Goal: Task Accomplishment & Management: Complete application form

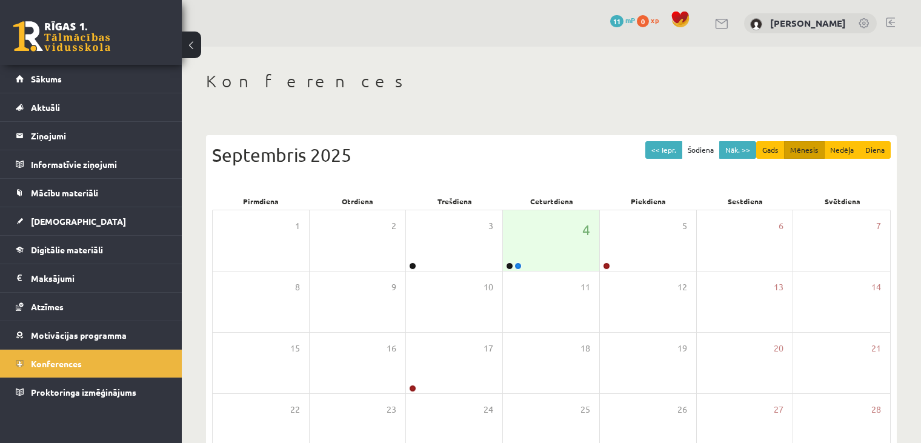
click at [637, 79] on h1 "Konferences" at bounding box center [551, 81] width 690 height 21
click at [48, 217] on span "[DEMOGRAPHIC_DATA]" at bounding box center [78, 221] width 95 height 11
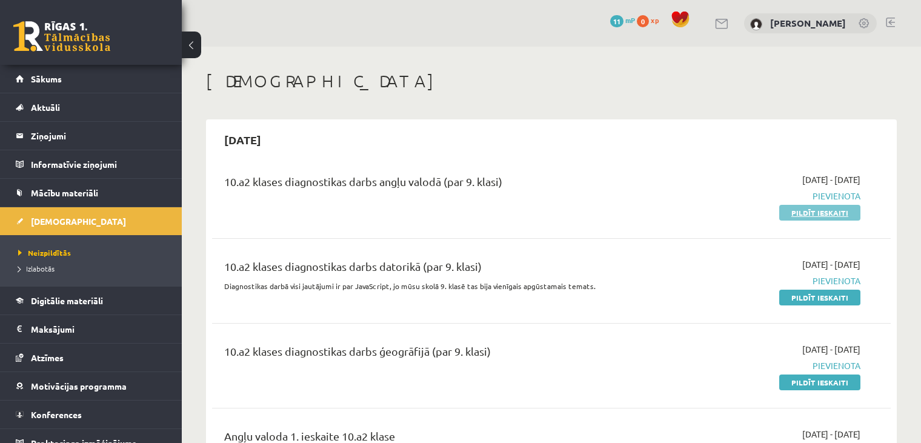
click at [811, 213] on link "Pildīt ieskaiti" at bounding box center [819, 213] width 81 height 16
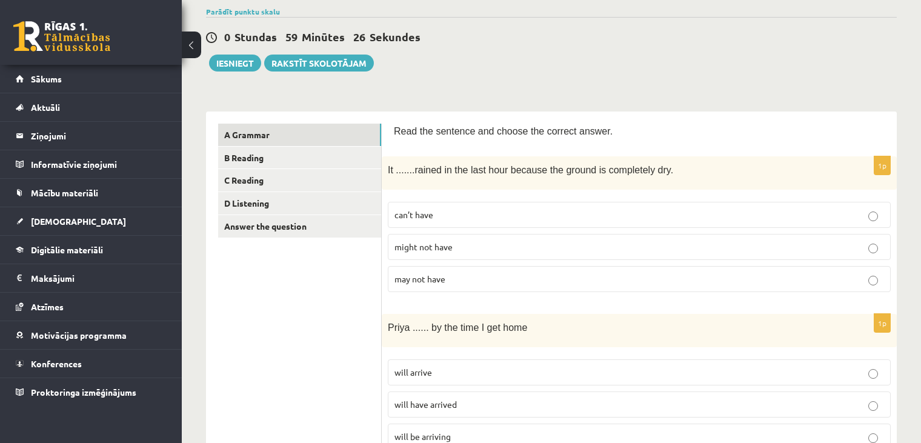
scroll to position [99, 0]
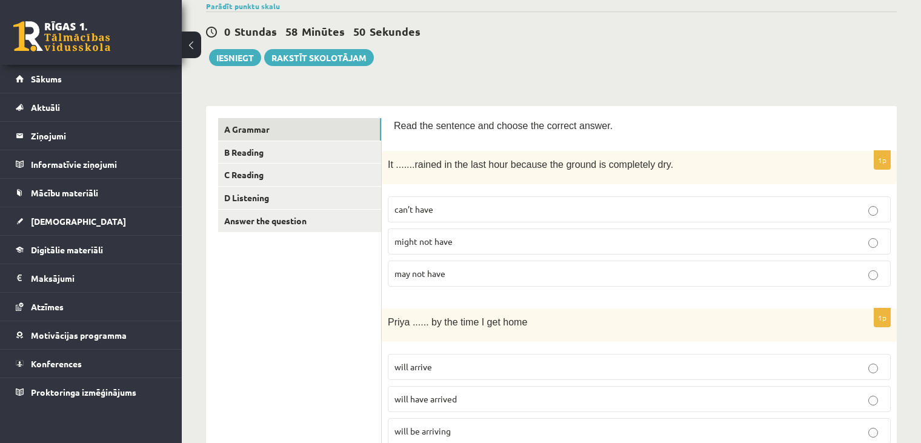
click at [401, 203] on p "can’t have" at bounding box center [638, 209] width 489 height 13
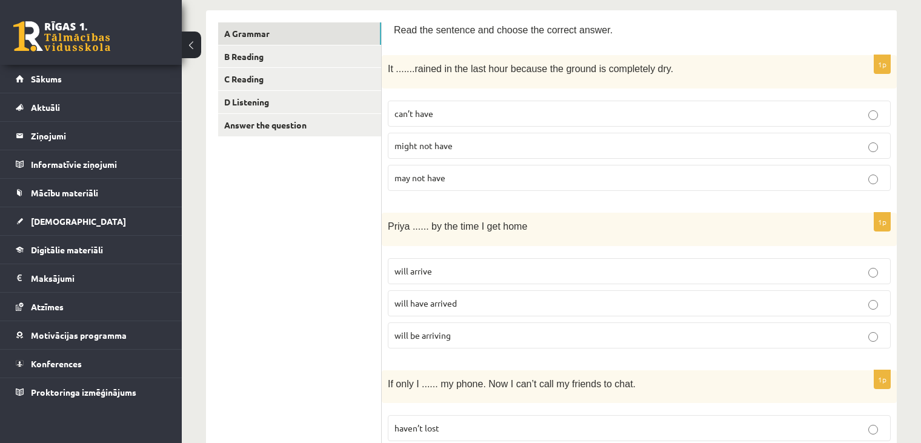
scroll to position [222, 0]
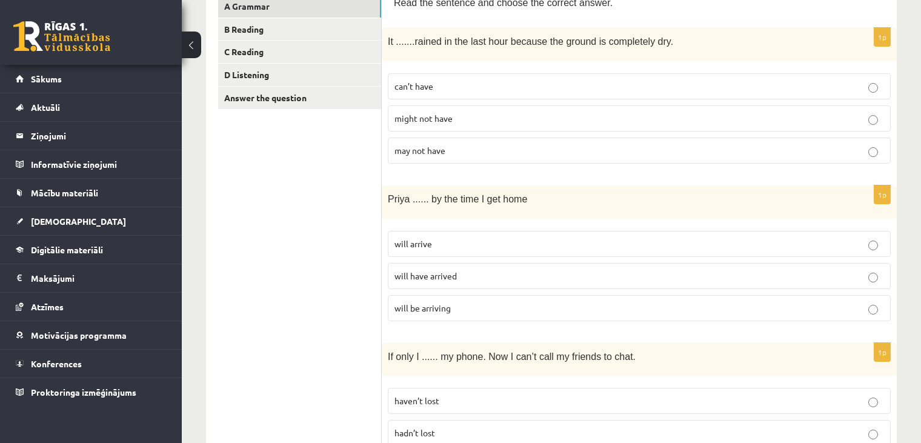
click at [435, 283] on label "will have arrived" at bounding box center [639, 276] width 503 height 26
click at [482, 271] on p "will have arrived" at bounding box center [638, 276] width 489 height 13
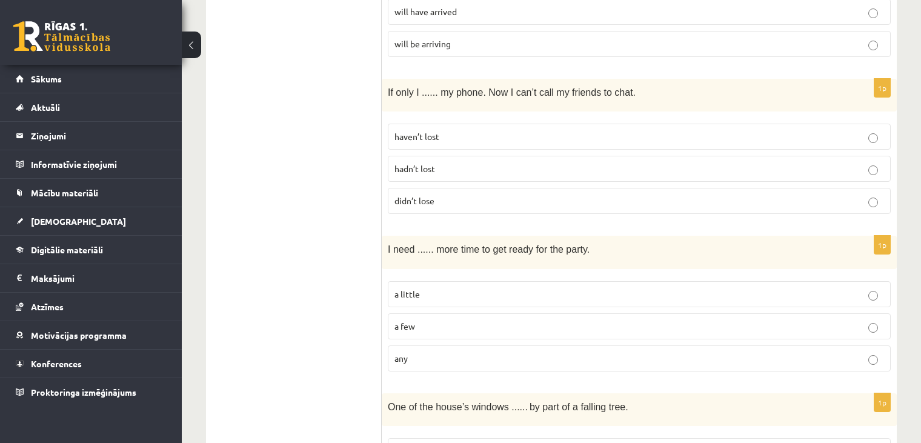
scroll to position [511, 0]
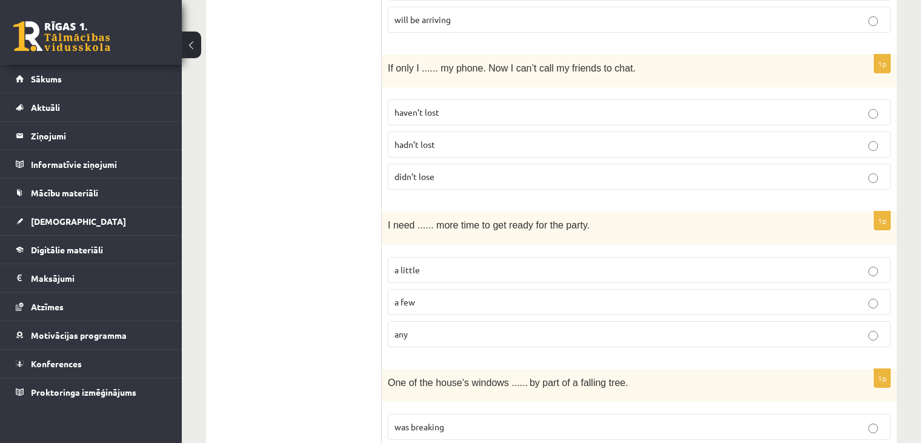
drag, startPoint x: 528, startPoint y: 211, endPoint x: 285, endPoint y: 149, distance: 250.8
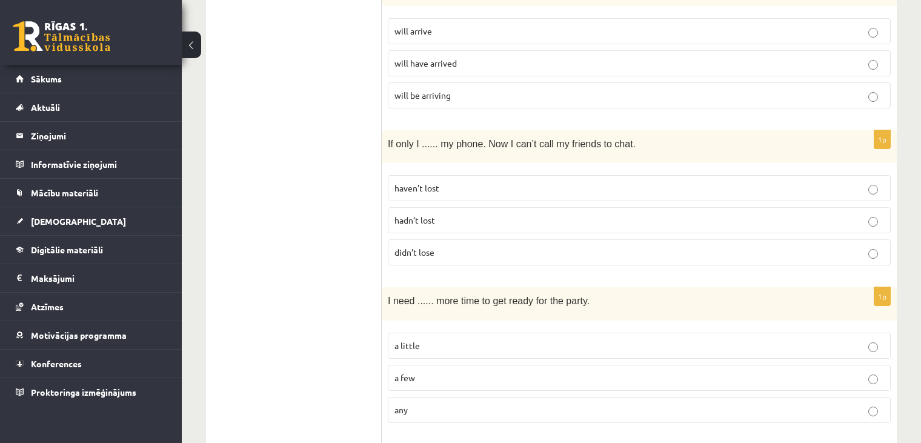
scroll to position [435, 0]
click at [428, 219] on span "hadn’t lost" at bounding box center [414, 219] width 41 height 11
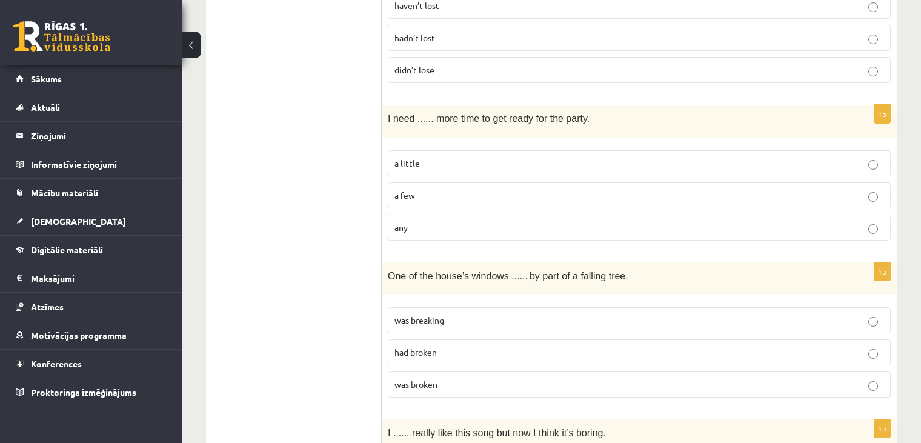
scroll to position [617, 0]
click at [683, 163] on p "a little" at bounding box center [638, 163] width 489 height 13
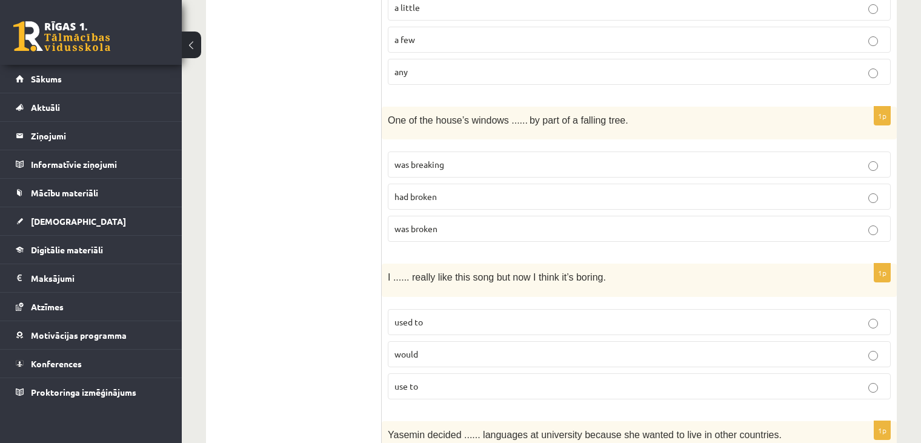
scroll to position [774, 0]
click at [466, 227] on p "was broken" at bounding box center [638, 227] width 489 height 13
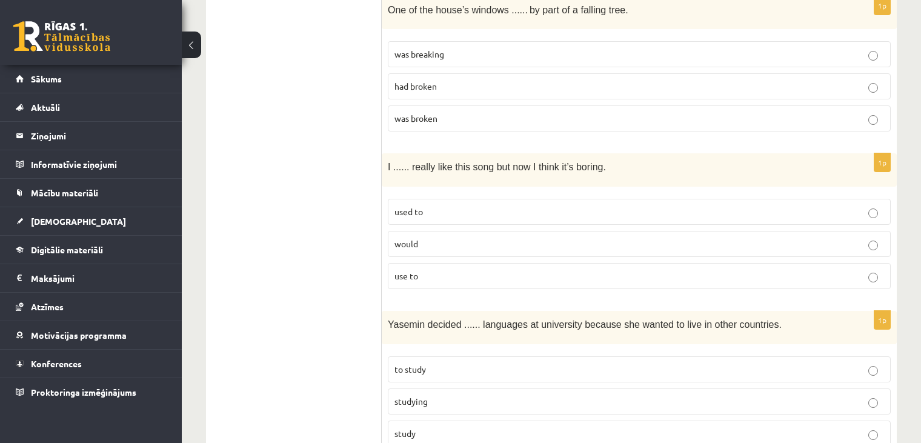
scroll to position [899, 0]
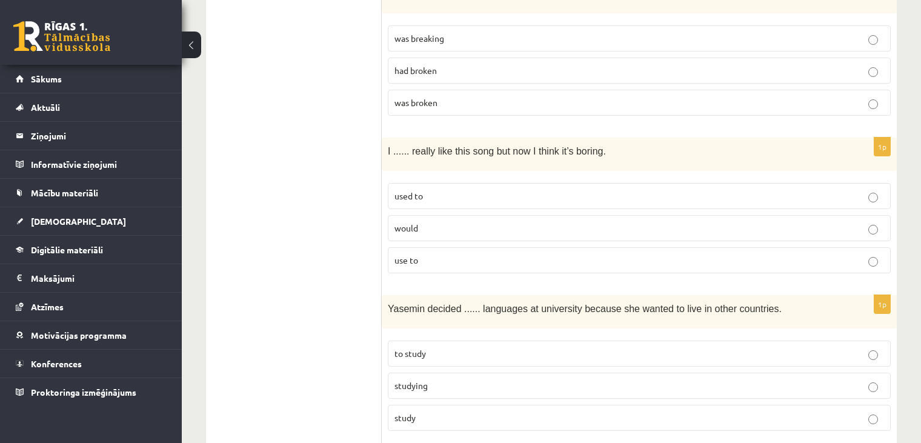
drag, startPoint x: 701, startPoint y: 210, endPoint x: 327, endPoint y: 235, distance: 374.6
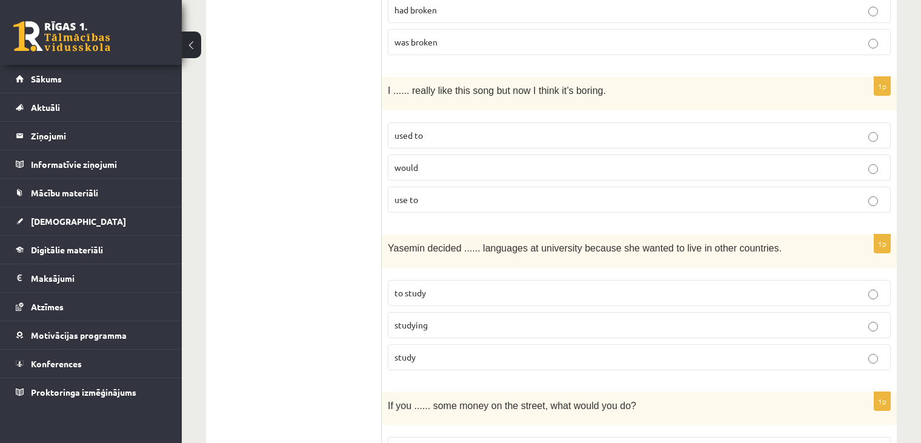
scroll to position [959, 0]
click at [426, 168] on p "would" at bounding box center [638, 167] width 489 height 13
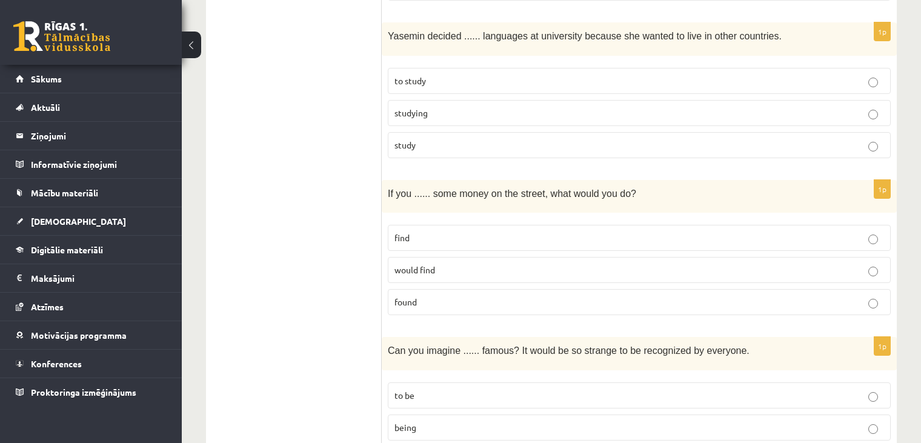
scroll to position [1172, 0]
click at [476, 74] on p "to study" at bounding box center [638, 80] width 489 height 13
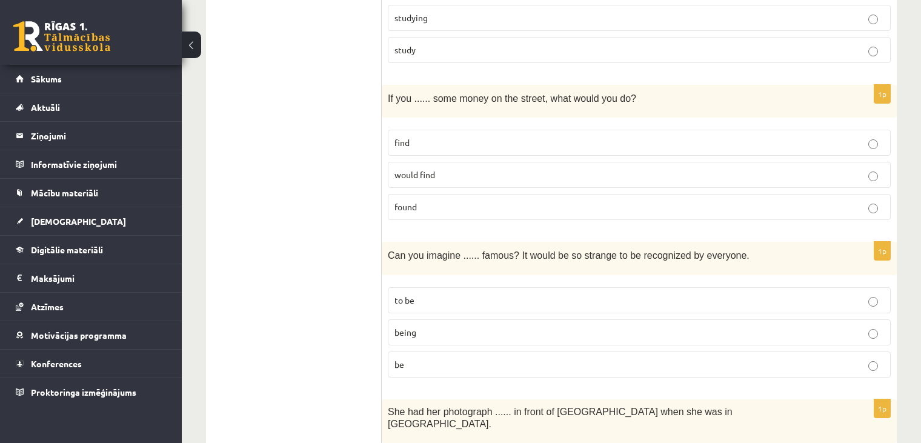
scroll to position [1267, 0]
click at [395, 193] on label "found" at bounding box center [639, 206] width 503 height 26
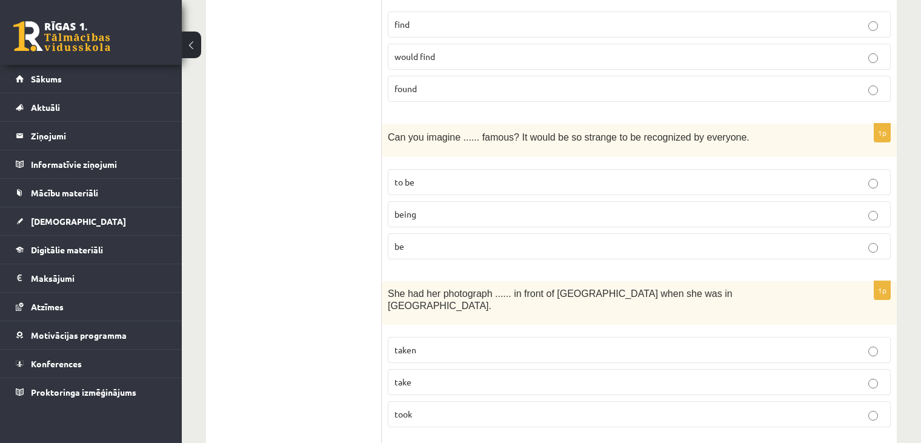
scroll to position [1393, 0]
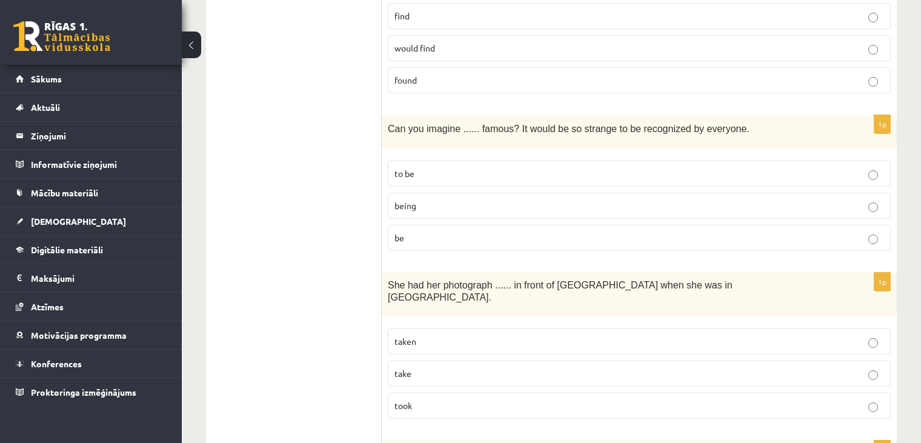
click at [408, 200] on span "being" at bounding box center [405, 205] width 22 height 11
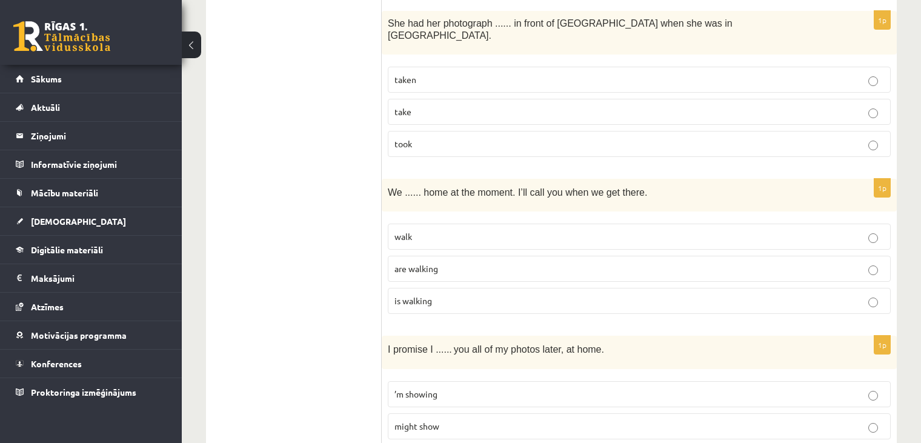
scroll to position [1655, 0]
click at [389, 67] on label "taken" at bounding box center [639, 80] width 503 height 26
click at [416, 263] on span "are walking" at bounding box center [416, 268] width 44 height 11
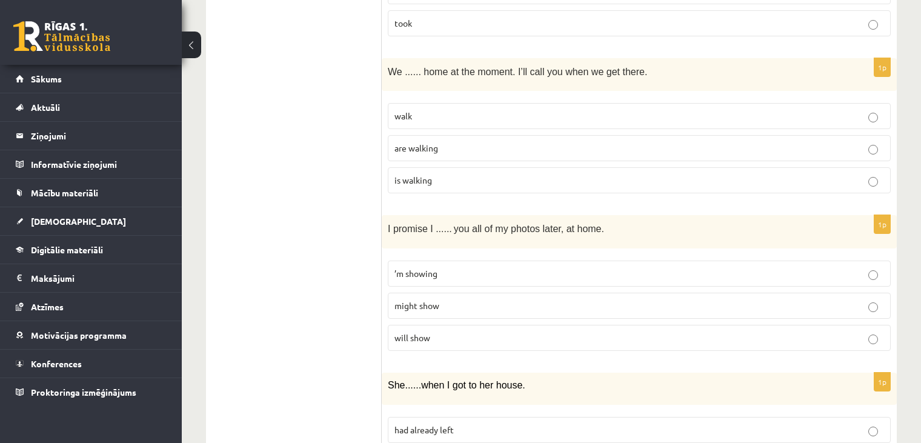
scroll to position [1776, 0]
click at [478, 331] on p "will show" at bounding box center [638, 337] width 489 height 13
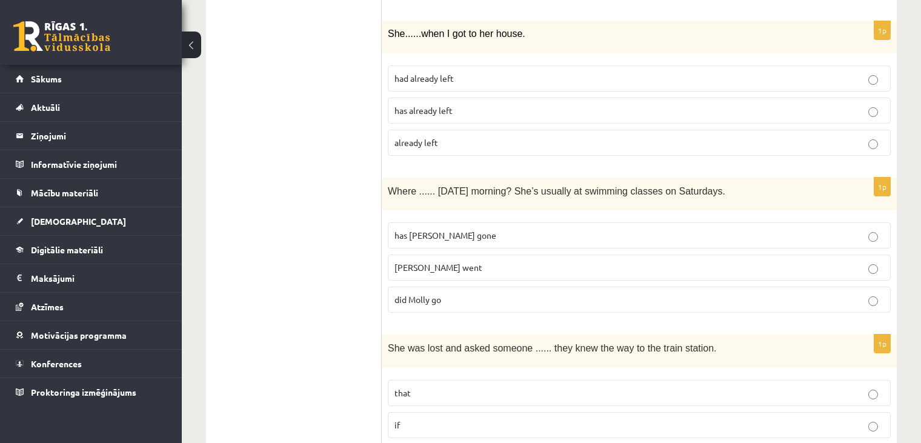
scroll to position [2126, 0]
click at [408, 66] on label "had already left" at bounding box center [639, 79] width 503 height 26
click at [538, 294] on p "did Molly go" at bounding box center [638, 300] width 489 height 13
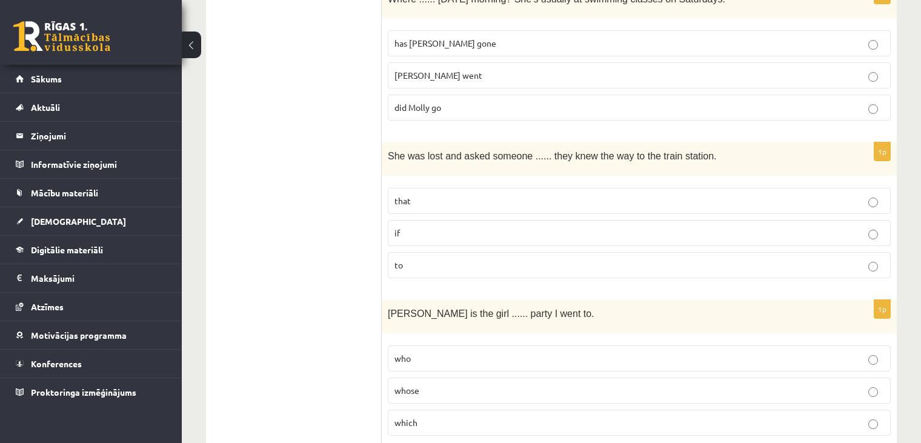
scroll to position [2321, 0]
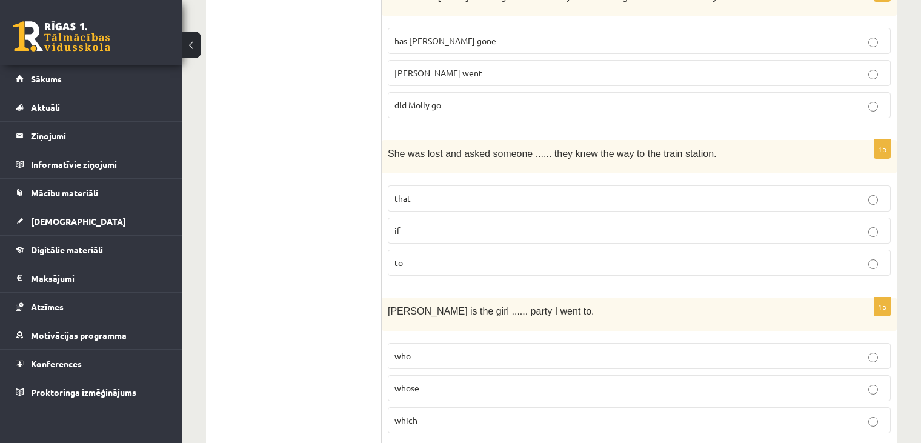
click at [440, 217] on label "if" at bounding box center [639, 230] width 503 height 26
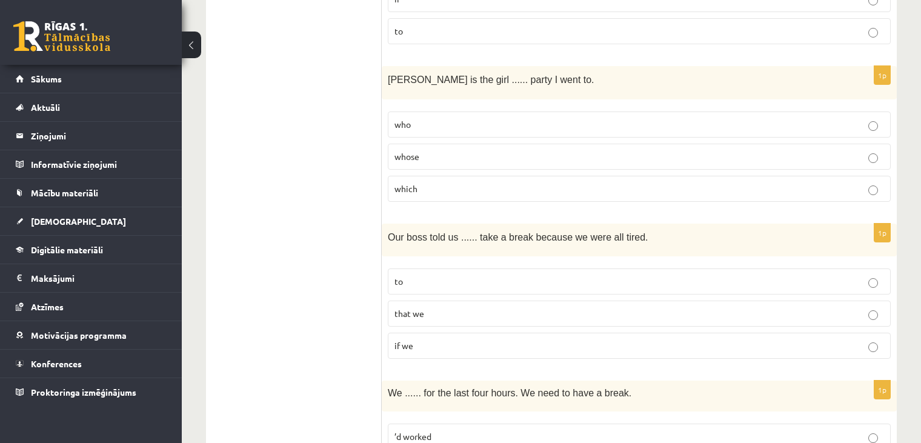
scroll to position [2554, 0]
drag, startPoint x: 445, startPoint y: 180, endPoint x: 653, endPoint y: 174, distance: 207.8
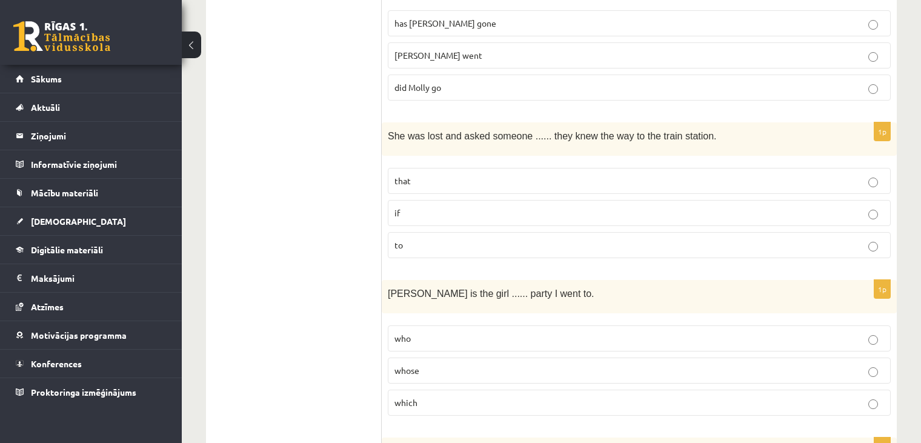
scroll to position [2338, 0]
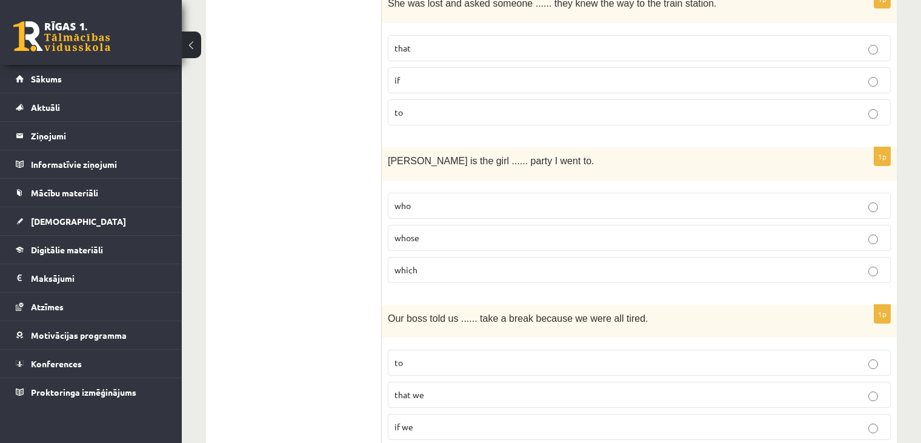
scroll to position [2474, 0]
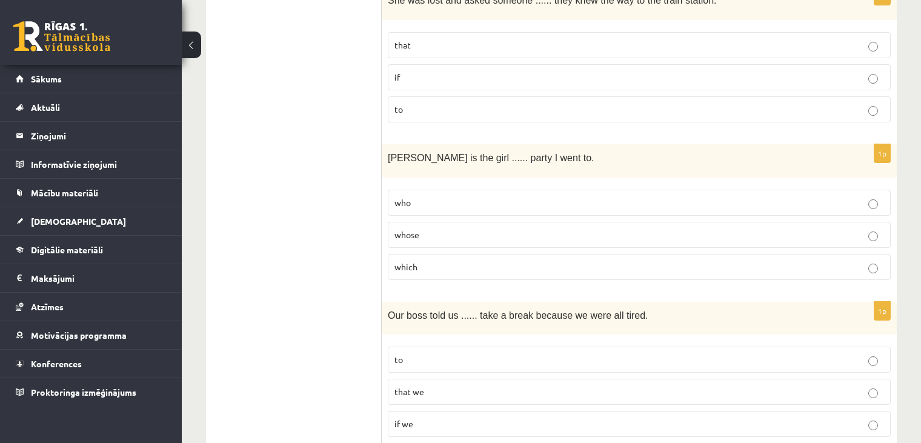
click at [545, 228] on p "whose" at bounding box center [638, 234] width 489 height 13
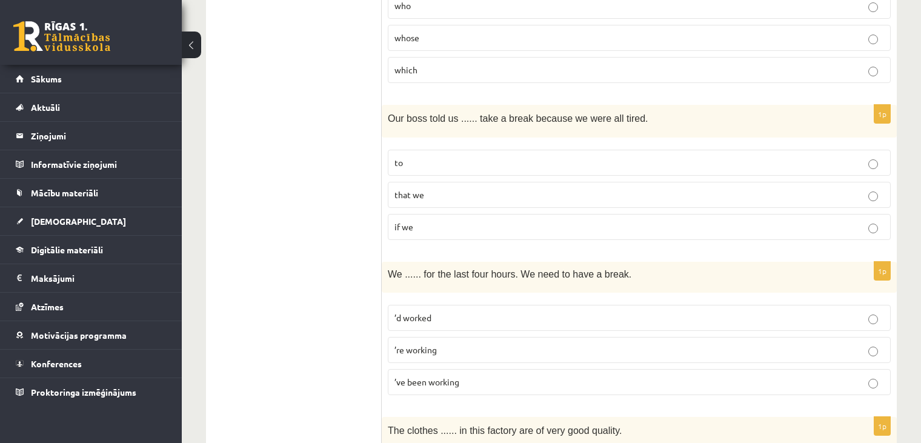
scroll to position [2675, 0]
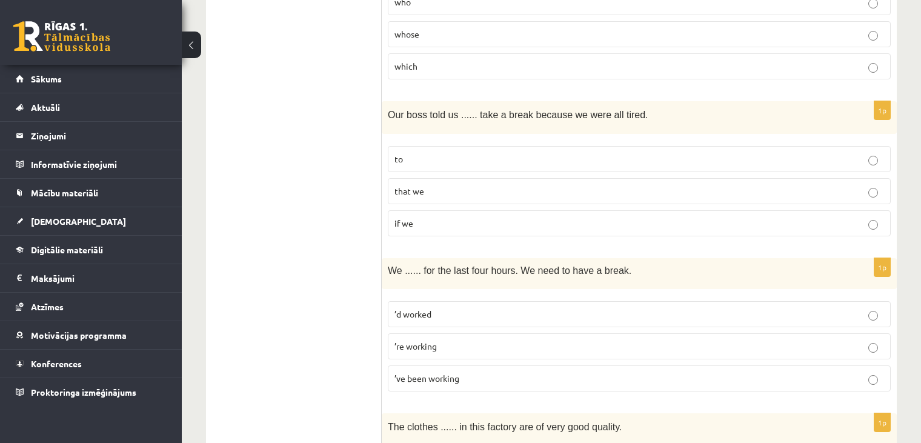
click at [489, 153] on p "to" at bounding box center [638, 159] width 489 height 13
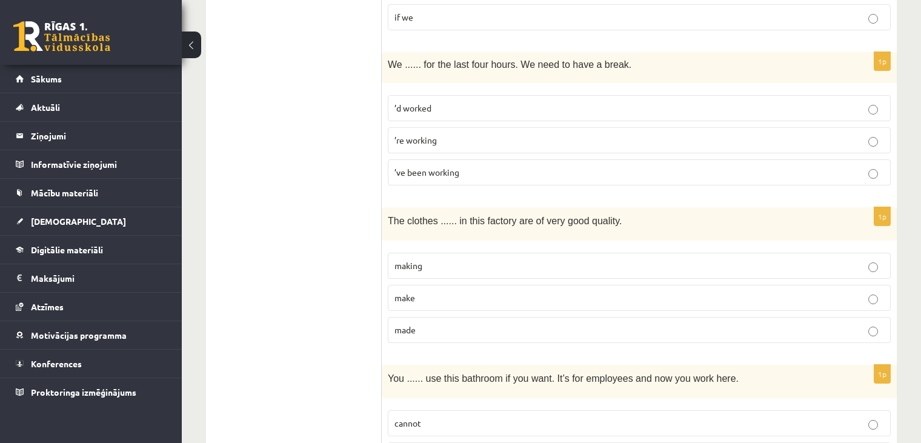
scroll to position [2881, 0]
click at [480, 133] on p "’re working" at bounding box center [638, 139] width 489 height 13
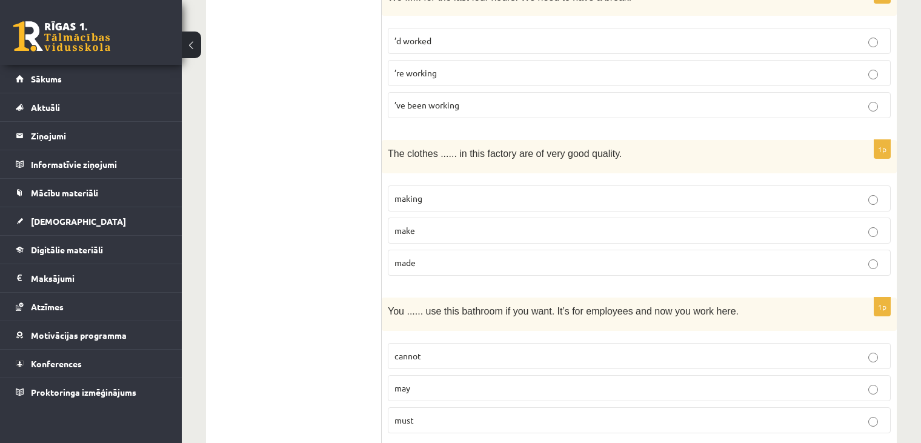
scroll to position [2947, 0]
click at [488, 257] on p "made" at bounding box center [638, 263] width 489 height 13
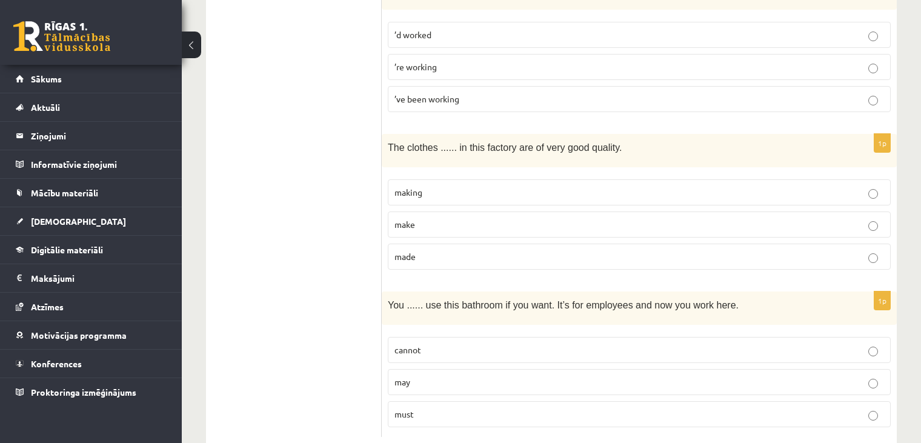
scroll to position [2955, 0]
click at [752, 375] on p "may" at bounding box center [638, 381] width 489 height 13
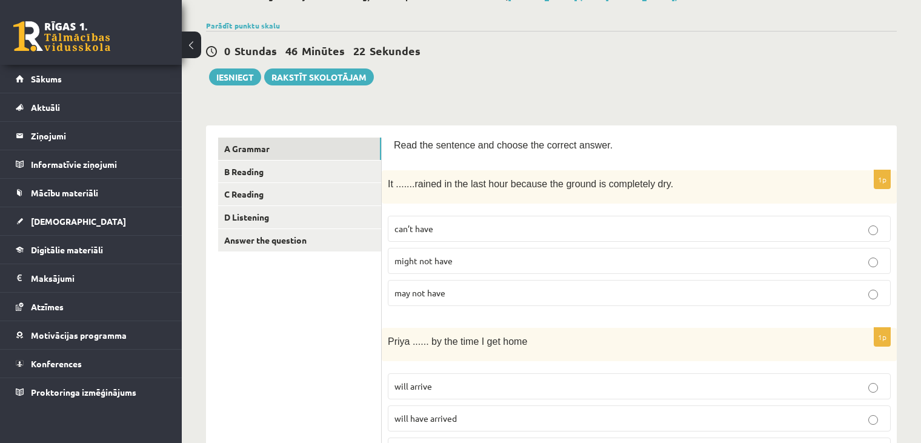
scroll to position [73, 0]
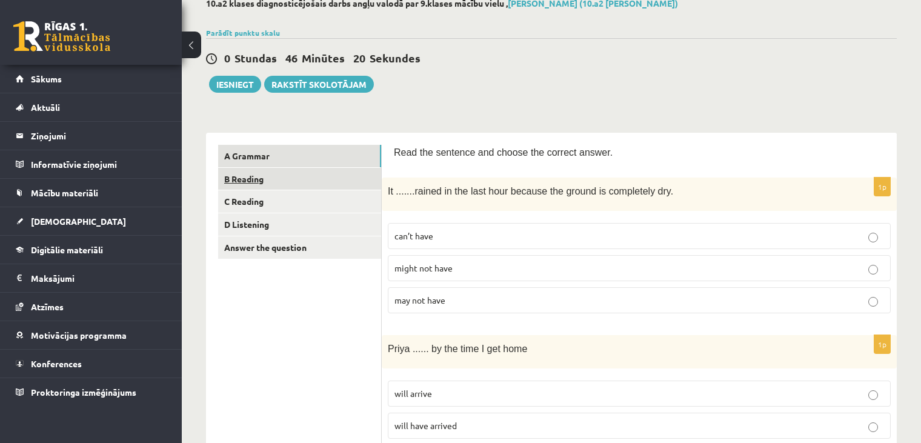
click at [314, 177] on link "B Reading" at bounding box center [299, 179] width 163 height 22
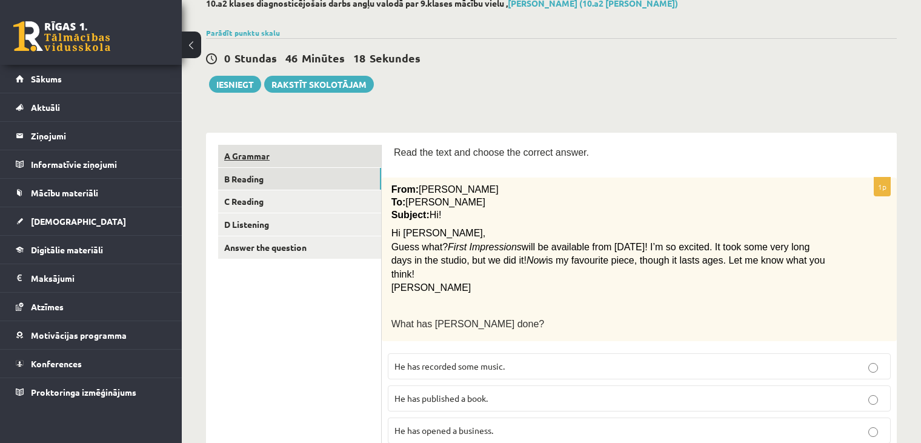
click at [331, 153] on link "A Grammar" at bounding box center [299, 156] width 163 height 22
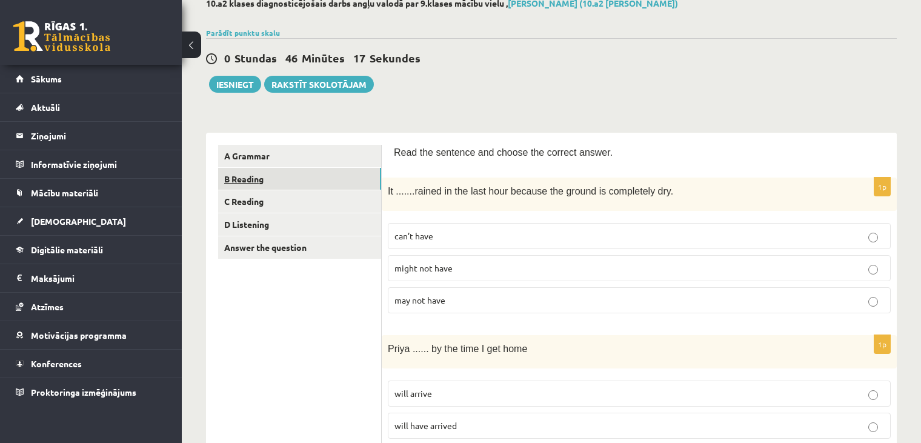
click at [330, 178] on link "B Reading" at bounding box center [299, 179] width 163 height 22
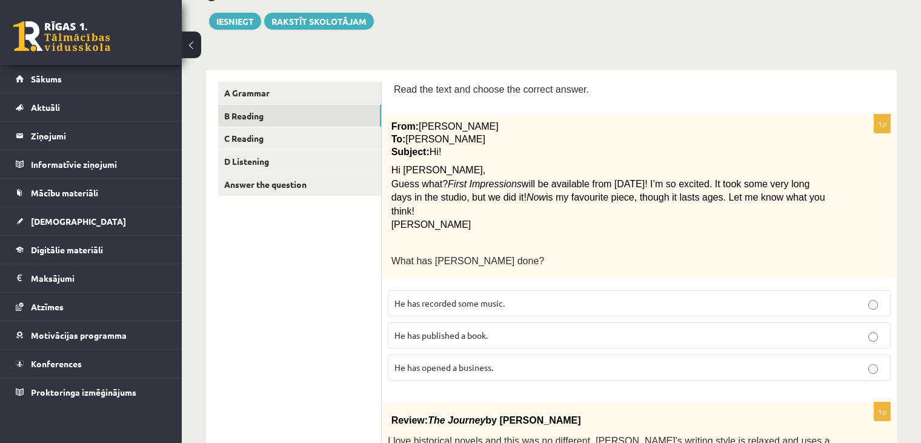
scroll to position [138, 0]
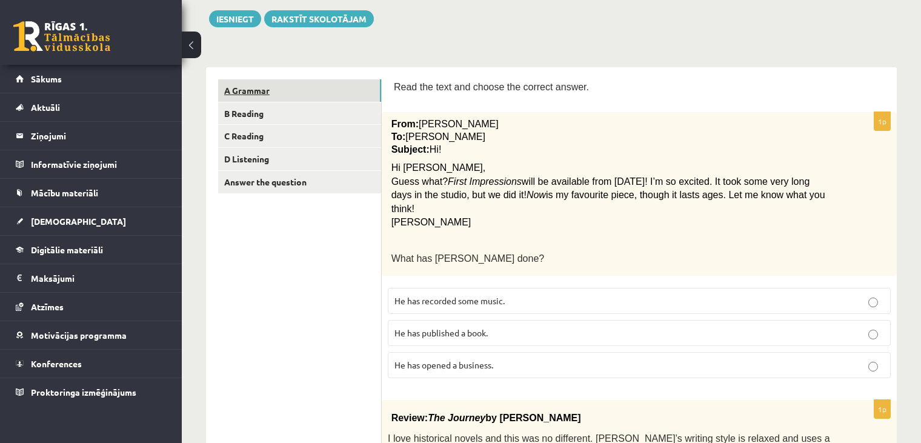
click at [351, 90] on link "A Grammar" at bounding box center [299, 90] width 163 height 22
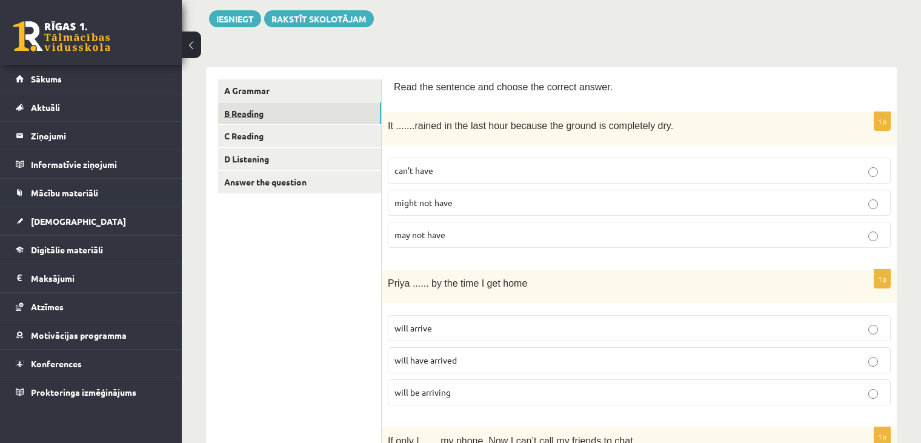
click at [299, 104] on link "B Reading" at bounding box center [299, 113] width 163 height 22
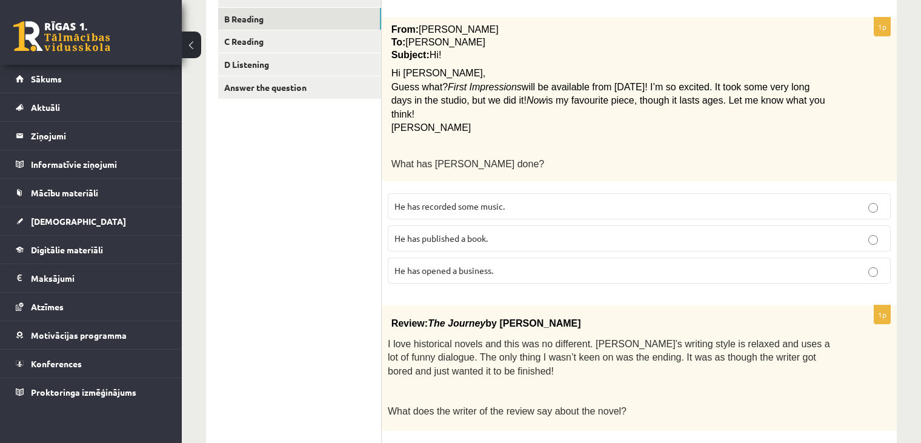
scroll to position [233, 0]
click at [557, 200] on p "He has recorded some music." at bounding box center [638, 206] width 489 height 13
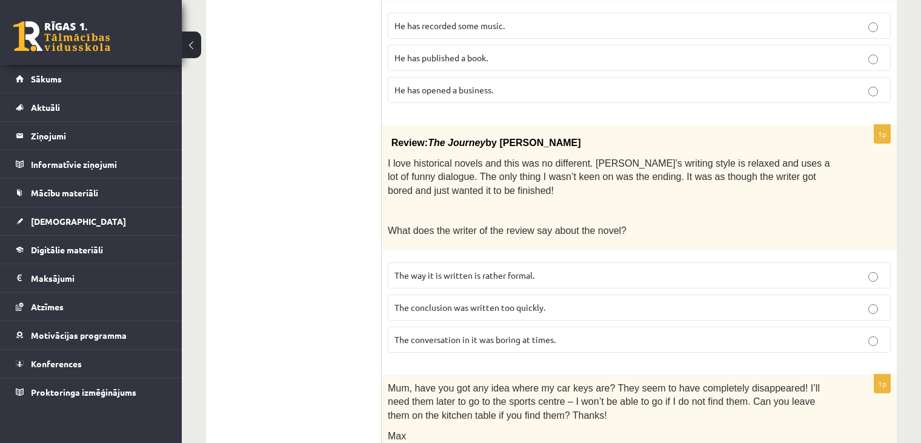
scroll to position [419, 0]
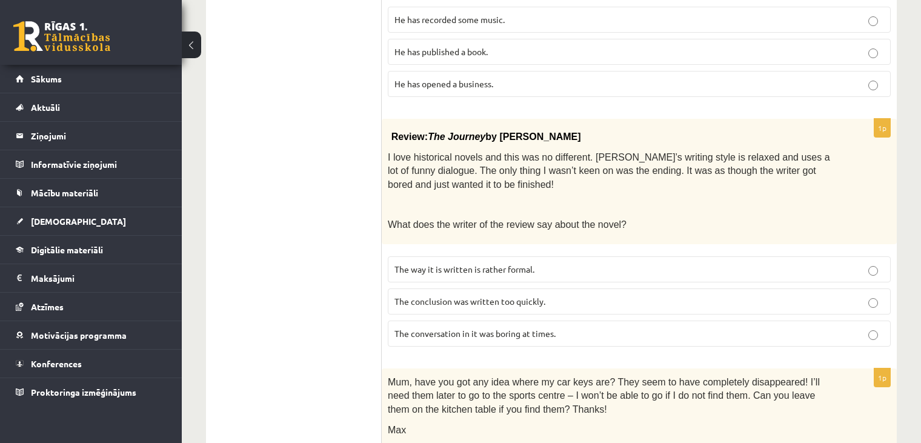
click at [511, 328] on span "The conversation in it was boring at times." at bounding box center [474, 333] width 161 height 11
click at [702, 295] on p "The conclusion was written too quickly." at bounding box center [638, 301] width 489 height 13
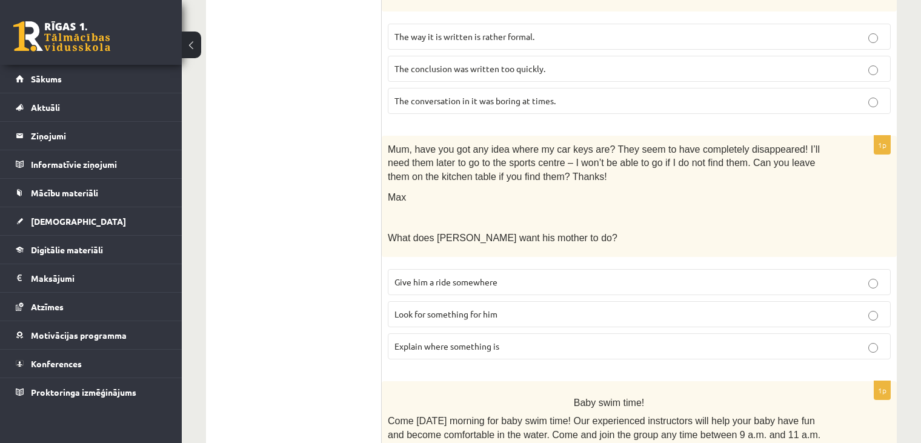
scroll to position [654, 0]
click at [534, 299] on label "Look for something for him" at bounding box center [639, 312] width 503 height 26
click at [613, 306] on p "Look for something for him" at bounding box center [638, 312] width 489 height 13
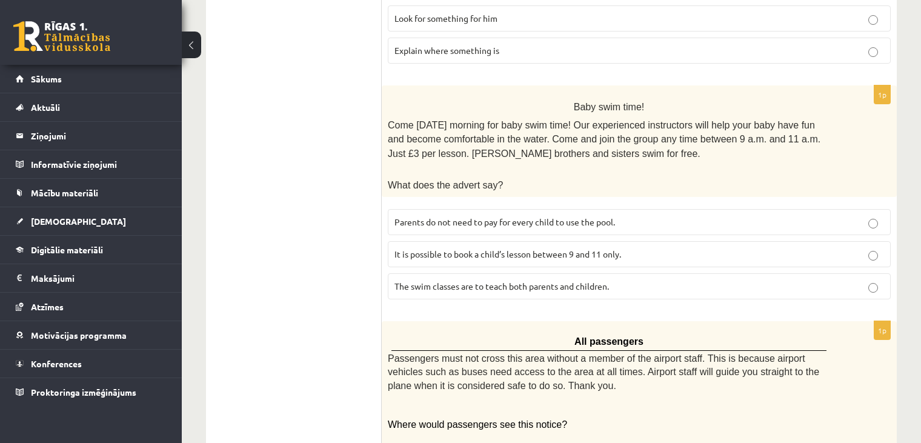
scroll to position [947, 0]
click at [783, 280] on p "The swim classes are to teach both parents and children." at bounding box center [638, 286] width 489 height 13
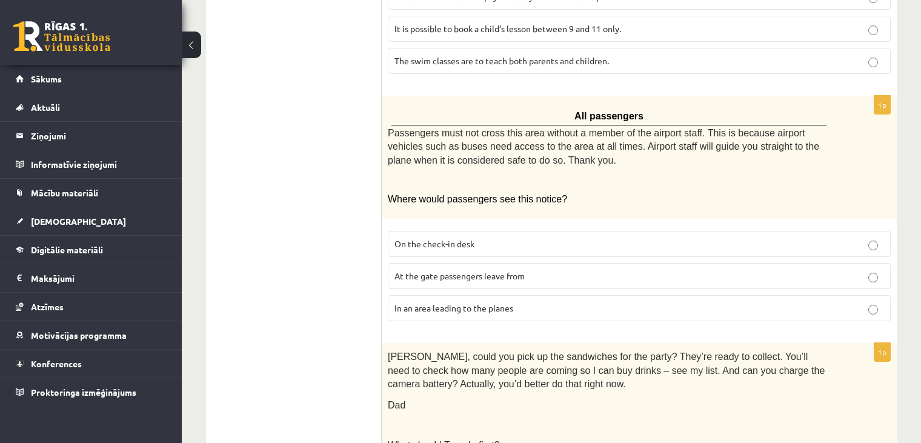
scroll to position [1168, 0]
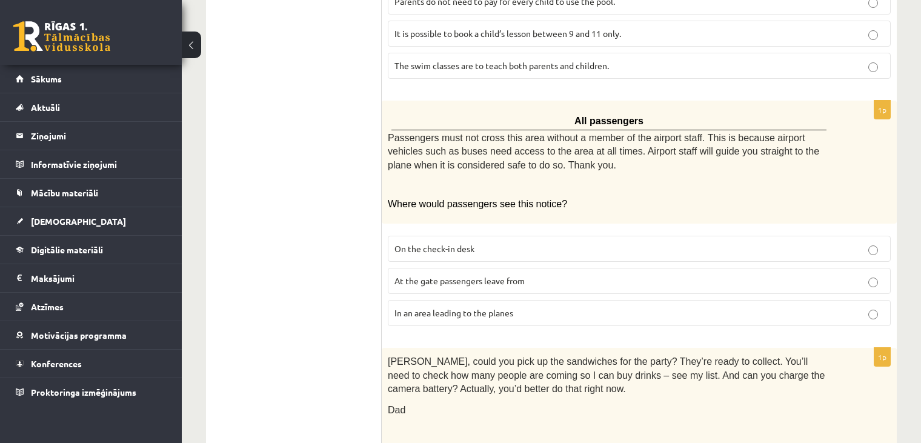
click at [525, 306] on p "In an area leading to the planes" at bounding box center [638, 312] width 489 height 13
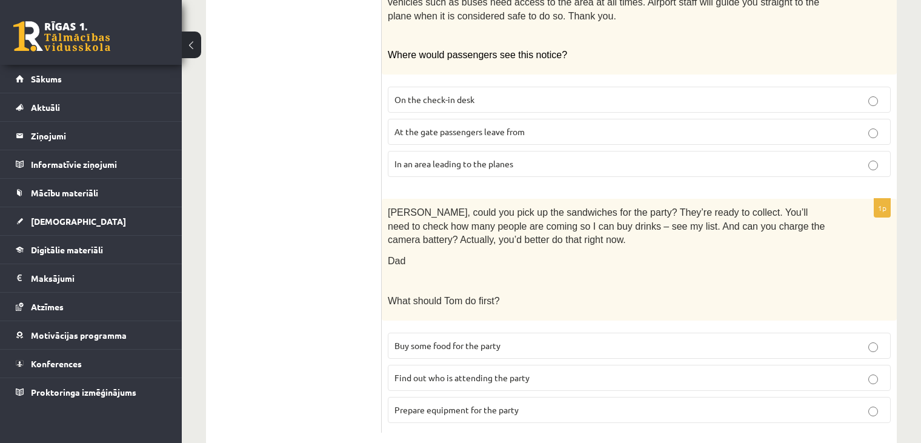
scroll to position [1316, 0]
click at [505, 365] on label "Find out who is attending the party" at bounding box center [639, 378] width 503 height 26
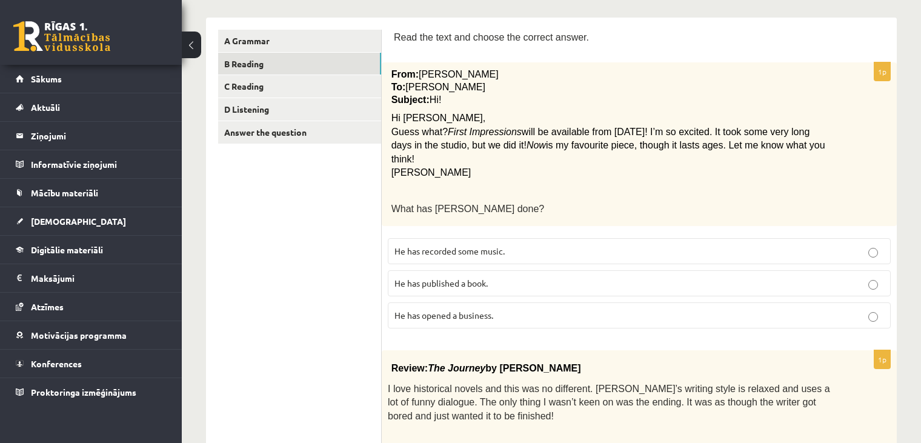
scroll to position [0, 0]
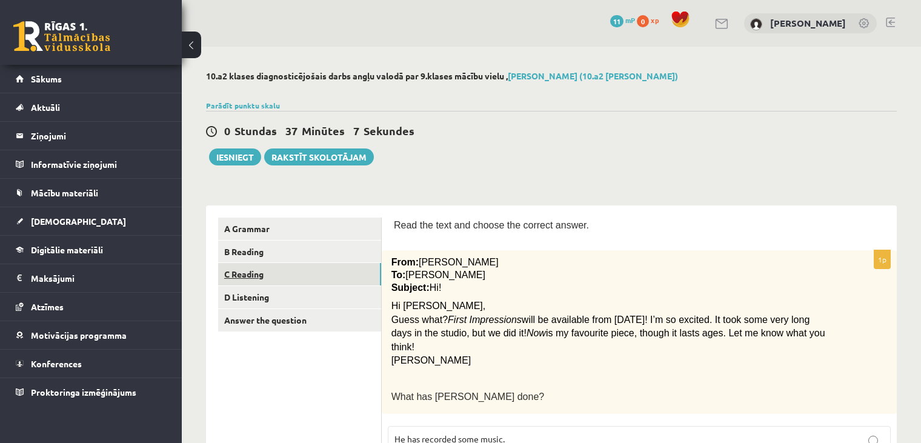
click at [274, 273] on link "C Reading" at bounding box center [299, 274] width 163 height 22
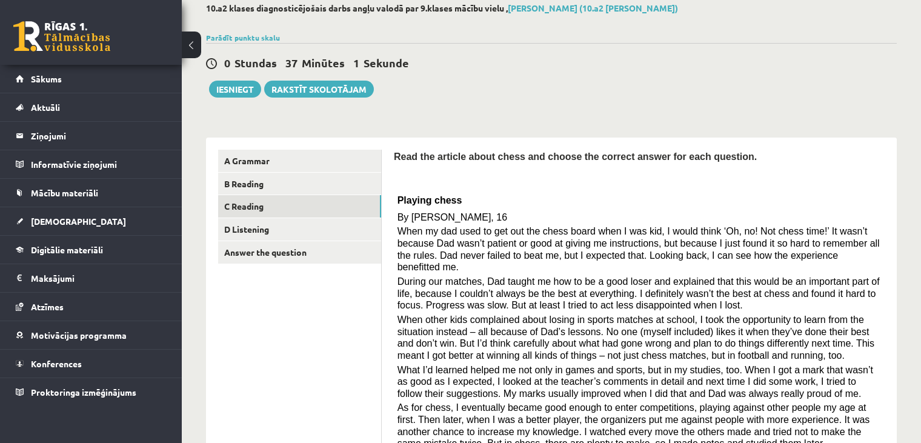
scroll to position [67, 0]
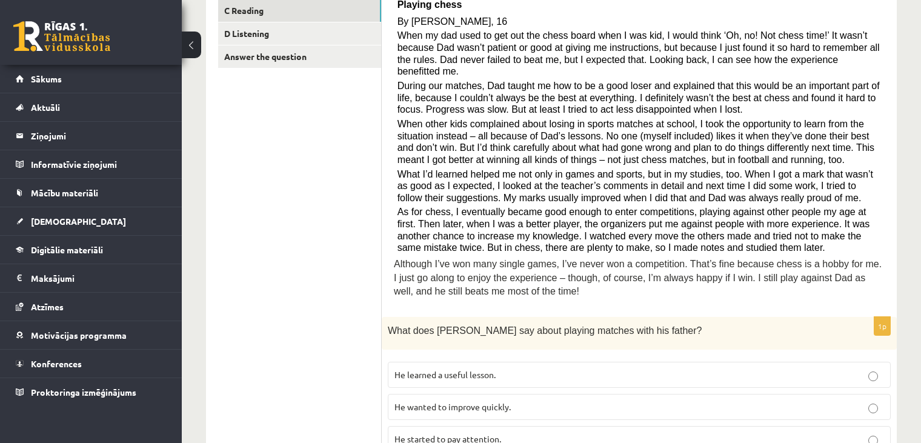
scroll to position [264, 0]
drag, startPoint x: 844, startPoint y: 286, endPoint x: 305, endPoint y: 285, distance: 539.7
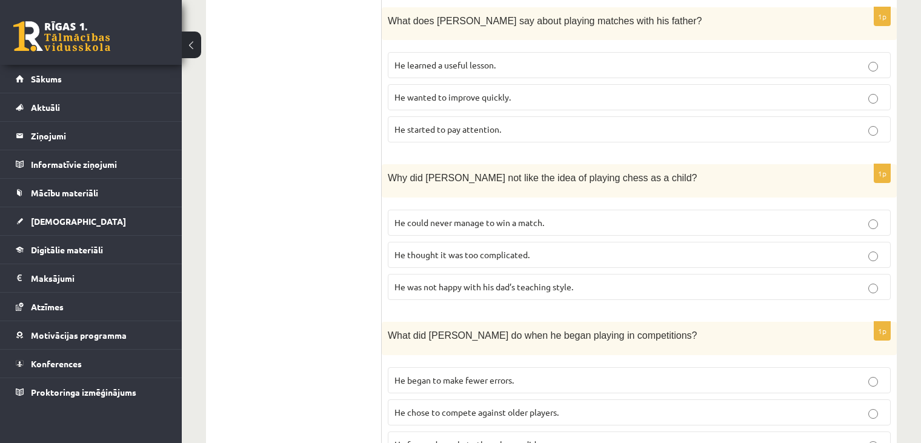
scroll to position [574, 0]
drag, startPoint x: 305, startPoint y: 285, endPoint x: 210, endPoint y: 246, distance: 102.9
click at [210, 246] on div "A Grammar B Reading C Reading D Listening Answer the question" at bounding box center [294, 290] width 176 height 1316
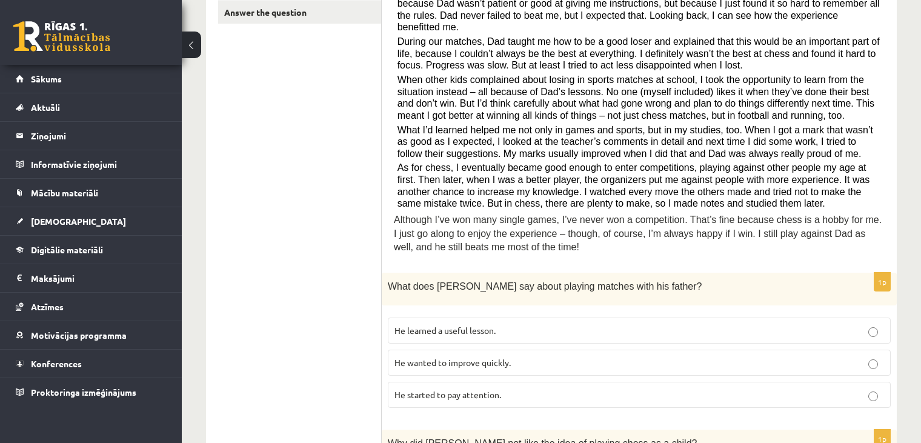
scroll to position [392, 0]
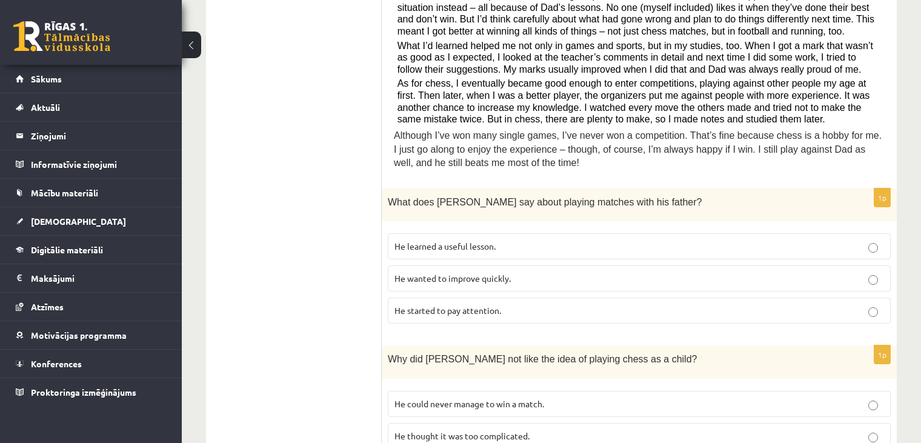
click at [495, 240] on span "He learned a useful lesson." at bounding box center [444, 245] width 101 height 11
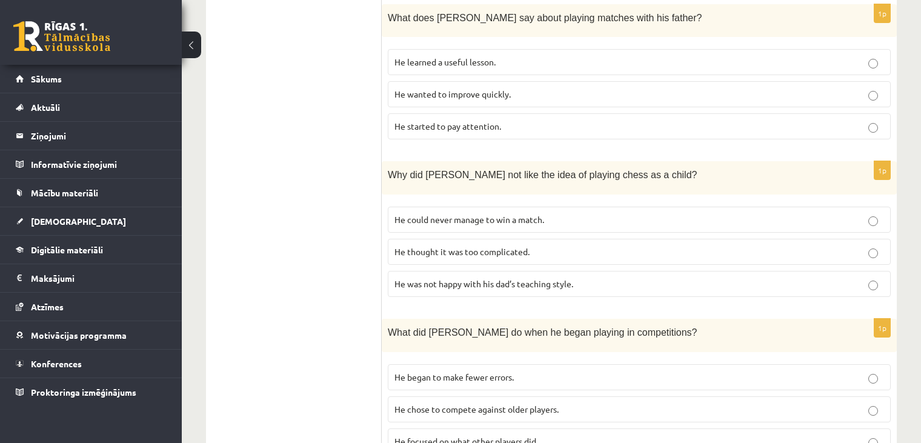
scroll to position [576, 0]
click at [496, 246] on span "He thought it was too complicated." at bounding box center [461, 251] width 135 height 11
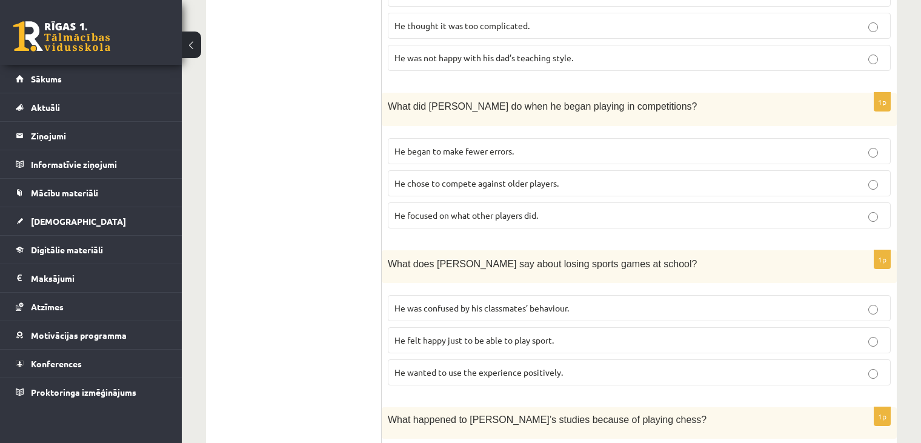
scroll to position [804, 0]
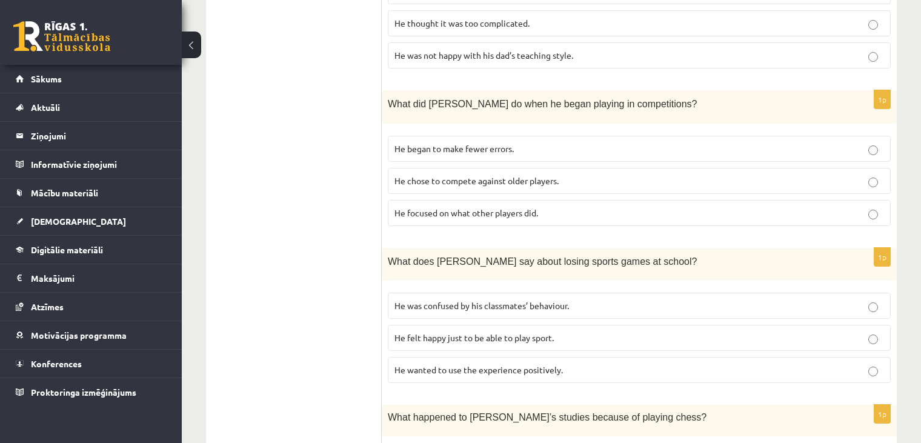
click at [488, 207] on span "He focused on what other players did." at bounding box center [466, 212] width 144 height 11
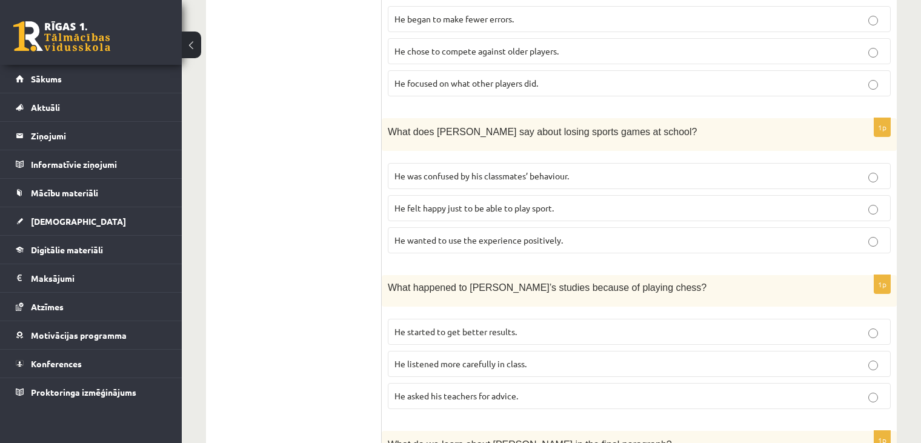
scroll to position [935, 0]
click at [423, 234] on span "He wanted to use the experience positively." at bounding box center [478, 239] width 168 height 11
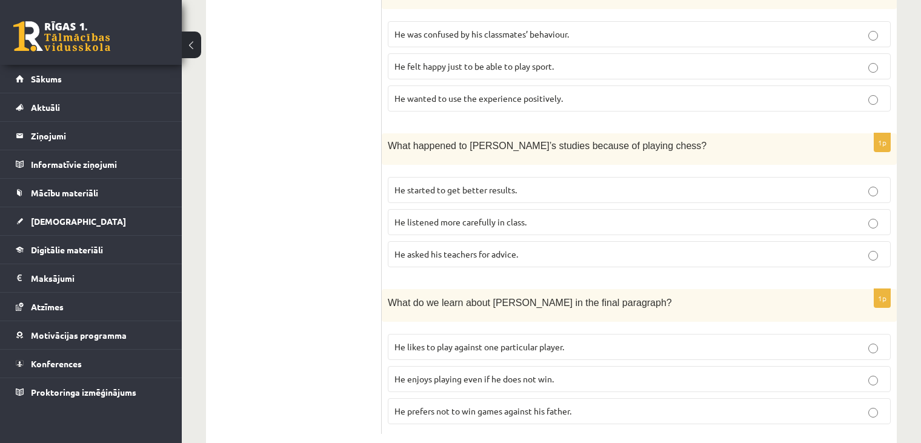
scroll to position [1084, 0]
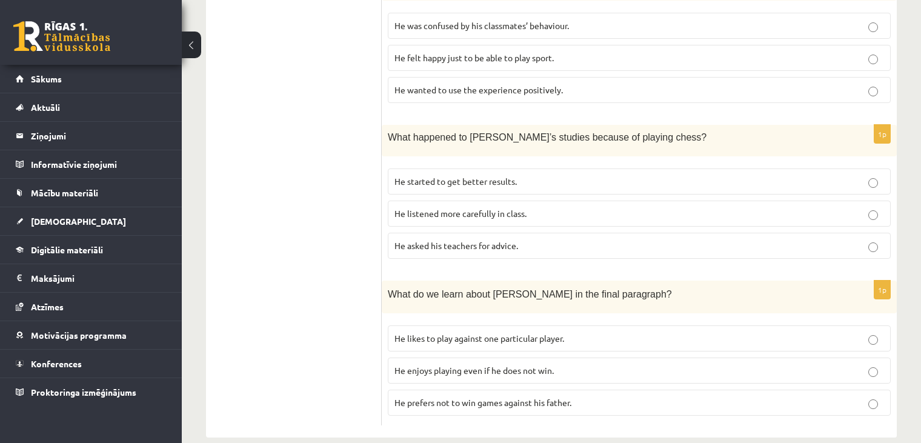
click at [473, 176] on span "He started to get better results." at bounding box center [455, 181] width 122 height 11
click at [428, 365] on span "He enjoys playing even if he does not win." at bounding box center [473, 370] width 159 height 11
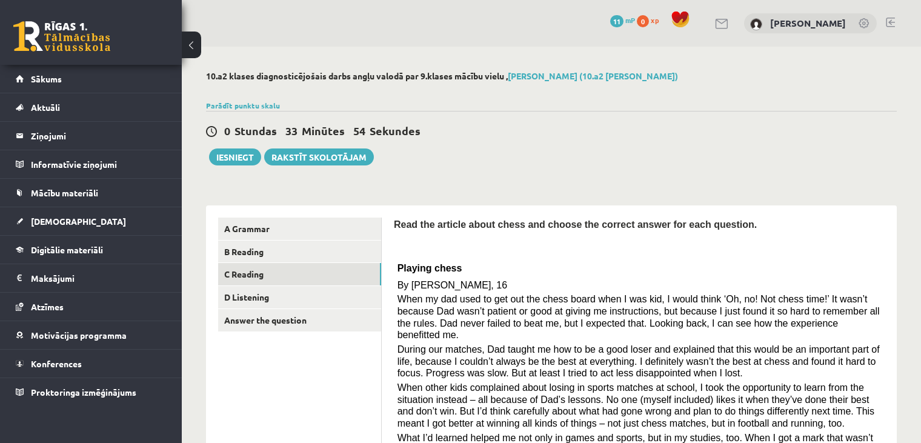
scroll to position [1, 0]
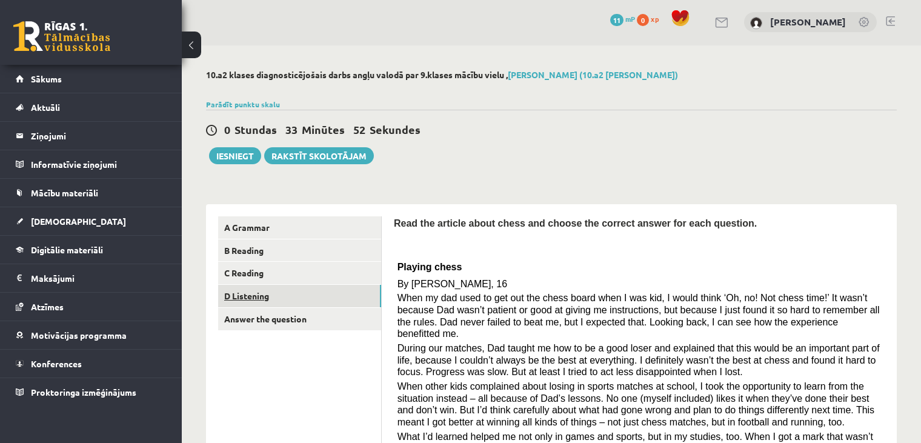
click at [302, 291] on link "D Listening" at bounding box center [299, 296] width 163 height 22
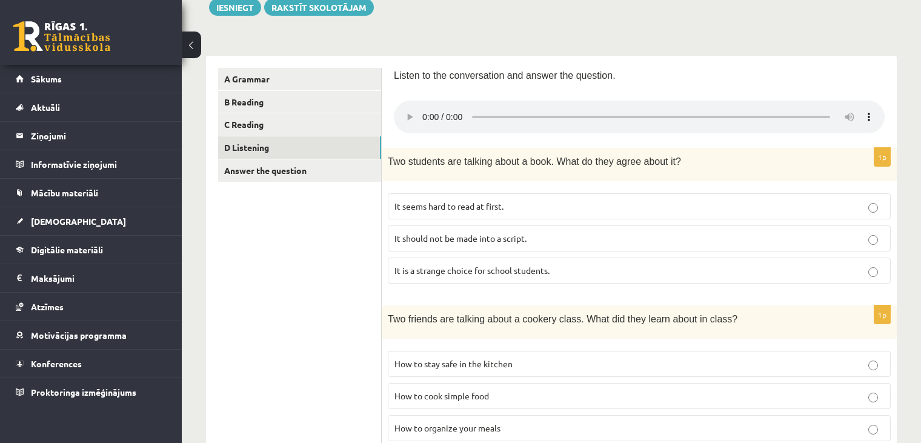
scroll to position [94, 0]
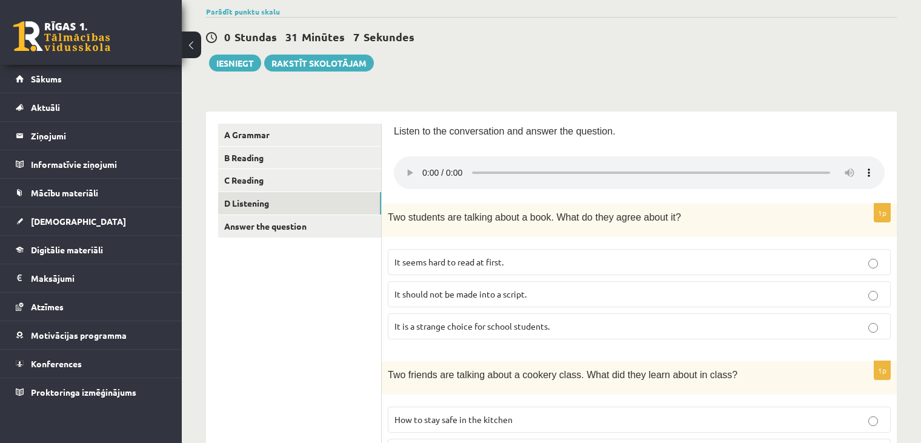
click at [546, 320] on span "It is a strange choice for school students." at bounding box center [471, 325] width 155 height 11
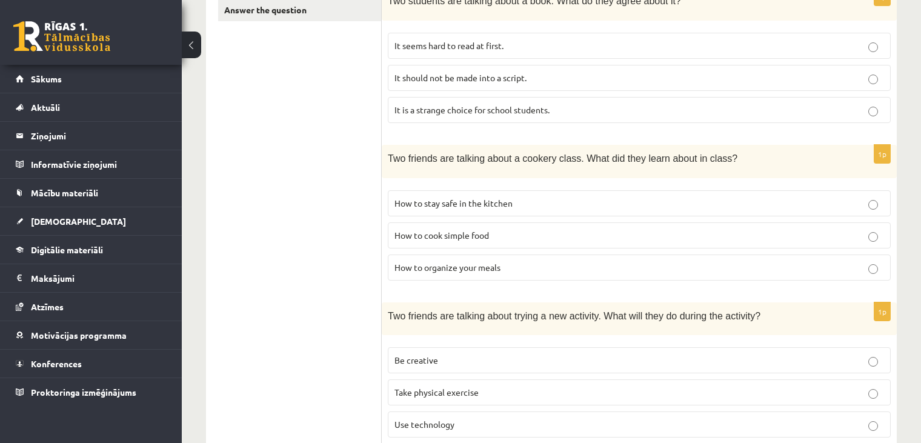
scroll to position [312, 0]
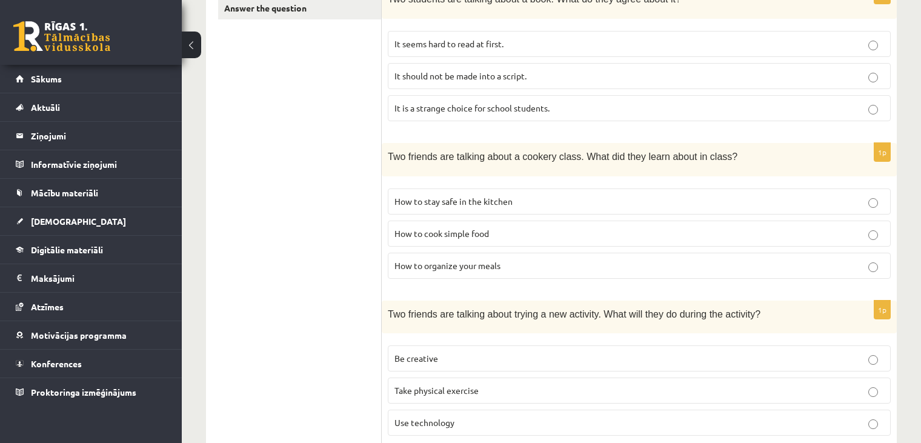
click at [654, 231] on p "How to cook simple food" at bounding box center [638, 233] width 489 height 13
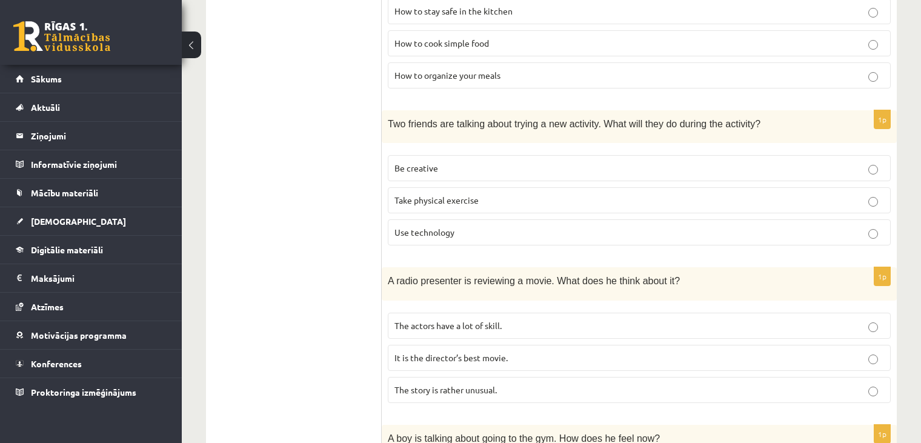
scroll to position [511, 0]
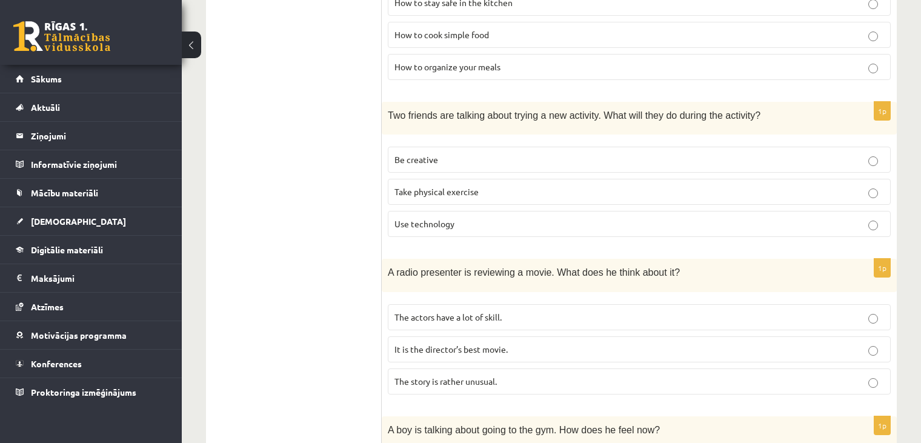
click at [520, 165] on label "Be creative" at bounding box center [639, 160] width 503 height 26
click at [836, 251] on form "Listen to the conversation and answer the question. 1p Two students are talking…" at bounding box center [639, 212] width 491 height 1011
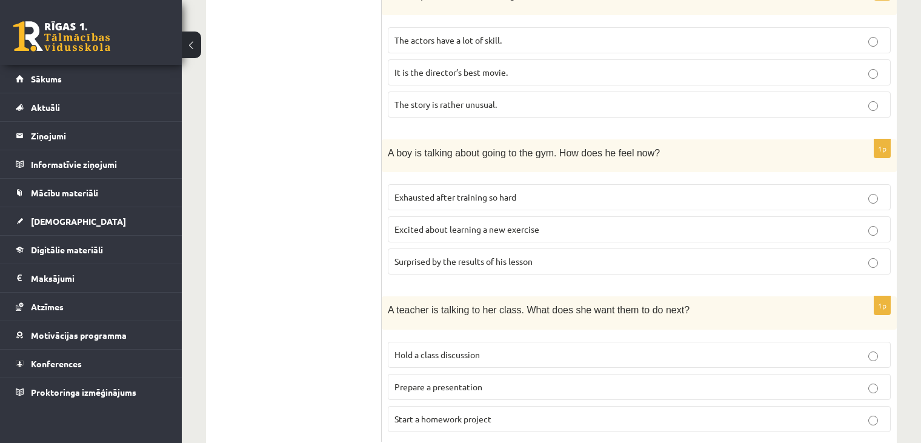
scroll to position [789, 0]
click at [593, 247] on label "Surprised by the results of his lesson" at bounding box center [639, 260] width 503 height 26
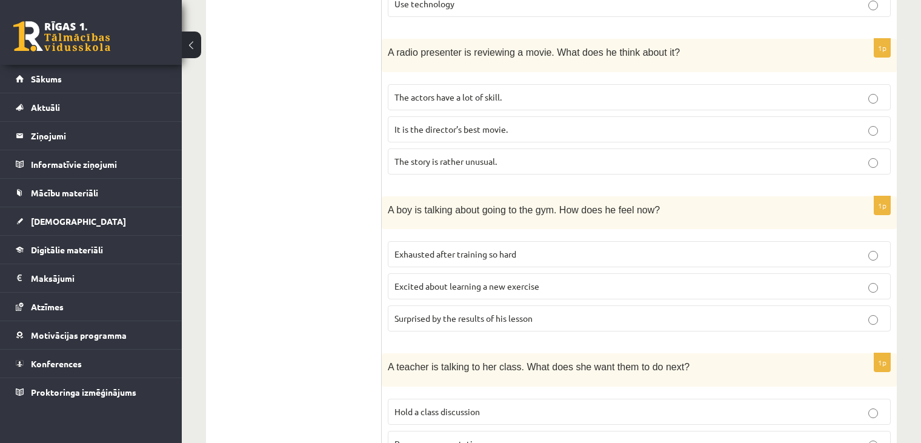
scroll to position [728, 0]
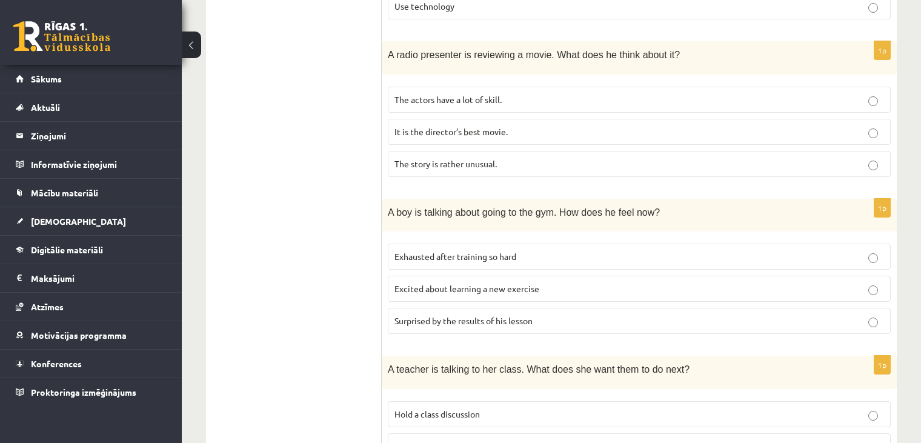
click at [478, 131] on span "It is the director’s best movie." at bounding box center [450, 131] width 113 height 11
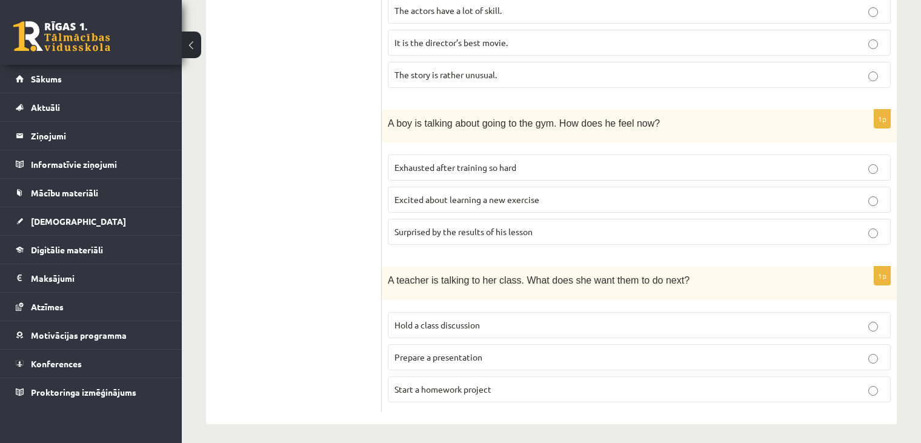
scroll to position [818, 0]
click at [497, 169] on p "Exhausted after training so hard" at bounding box center [638, 167] width 489 height 13
click at [495, 393] on label "Start a homework project" at bounding box center [639, 389] width 503 height 26
click at [455, 321] on span "Hold a class discussion" at bounding box center [436, 324] width 85 height 11
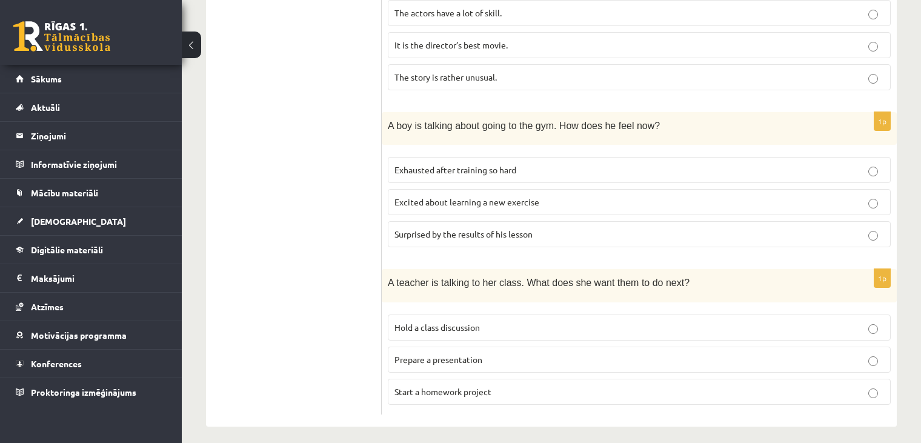
click at [491, 356] on p "Prepare a presentation" at bounding box center [638, 359] width 489 height 13
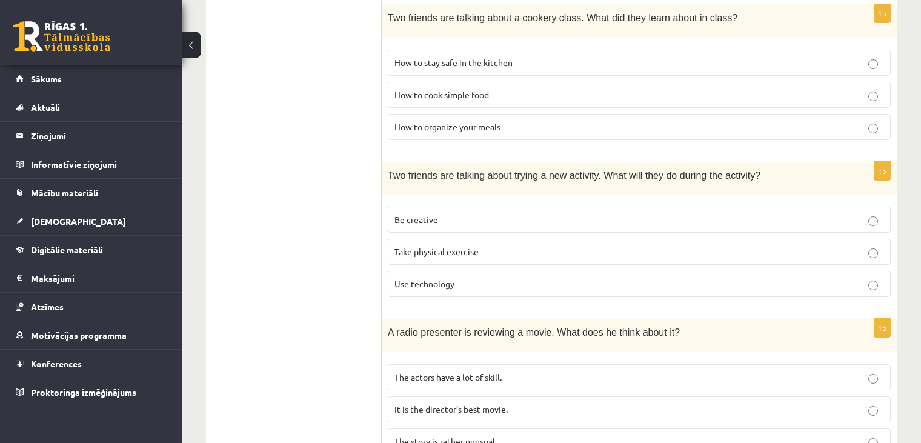
scroll to position [420, 0]
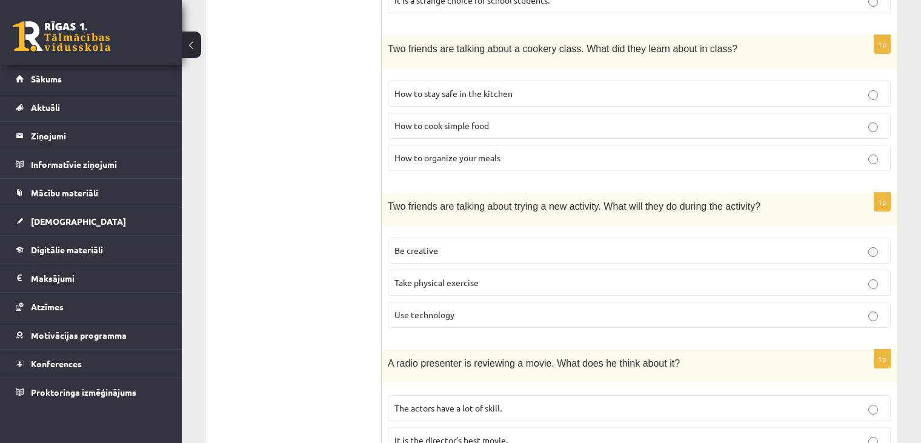
click at [316, 334] on ul "A Grammar B Reading C Reading D Listening Answer the question" at bounding box center [300, 303] width 164 height 1011
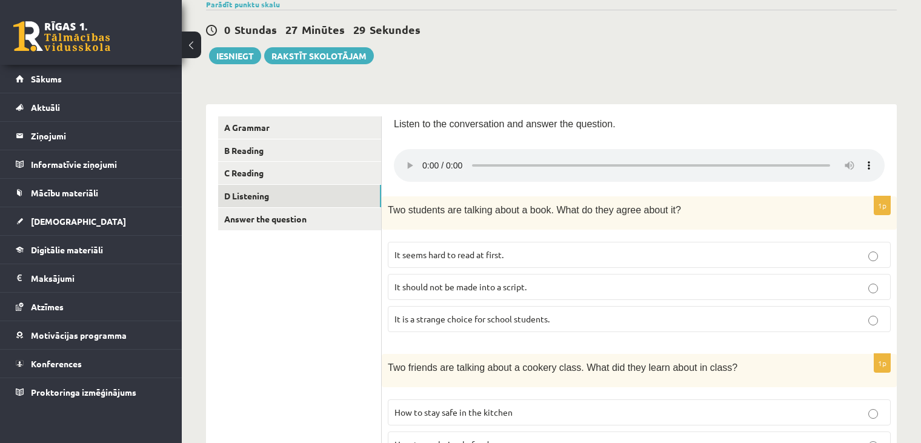
scroll to position [0, 0]
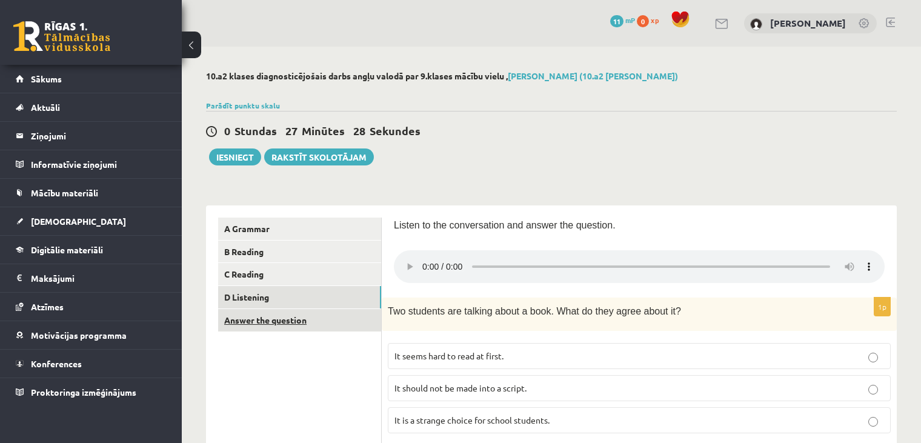
click at [294, 328] on link "Answer the question" at bounding box center [299, 320] width 163 height 22
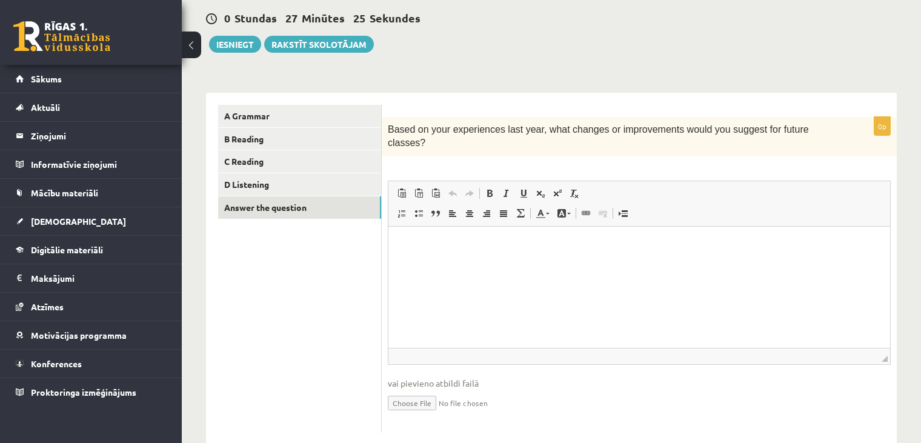
scroll to position [122, 0]
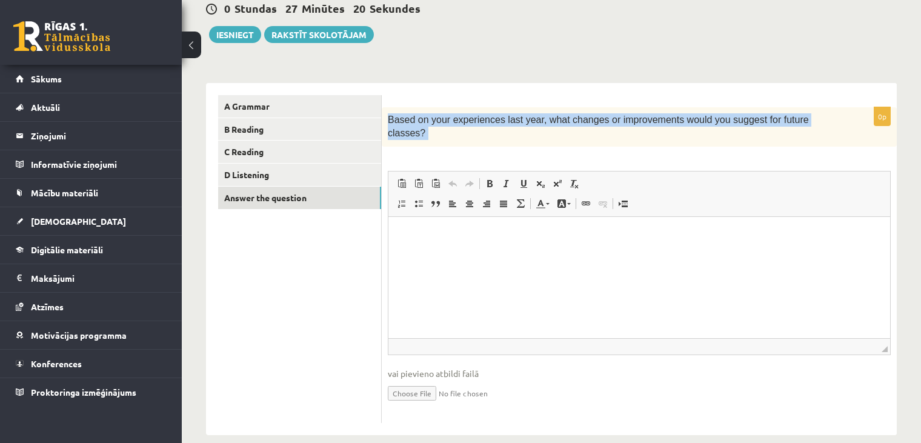
drag, startPoint x: 388, startPoint y: 121, endPoint x: 829, endPoint y: 136, distance: 441.2
click at [828, 137] on div "0p Based on your experiences last year, what changes or improvements would you …" at bounding box center [639, 265] width 515 height 316
copy div "Based on your experiences last year, what changes or improvements would you sug…"
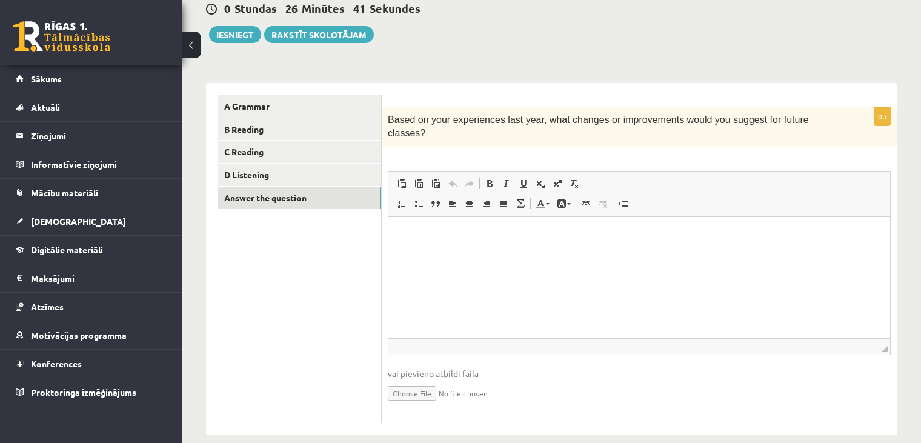
drag, startPoint x: 368, startPoint y: 274, endPoint x: 370, endPoint y: 259, distance: 15.3
click at [368, 271] on ul "A Grammar B Reading C Reading D Listening Answer the question" at bounding box center [300, 259] width 164 height 328
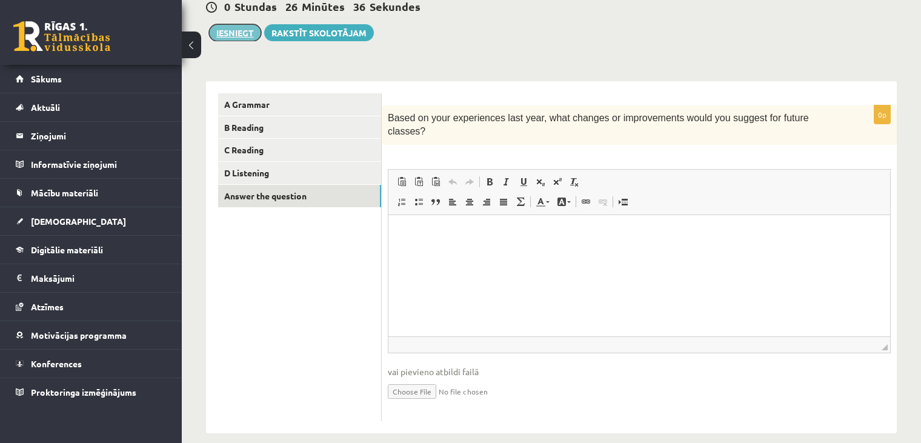
click at [241, 33] on button "Iesniegt" at bounding box center [235, 32] width 52 height 17
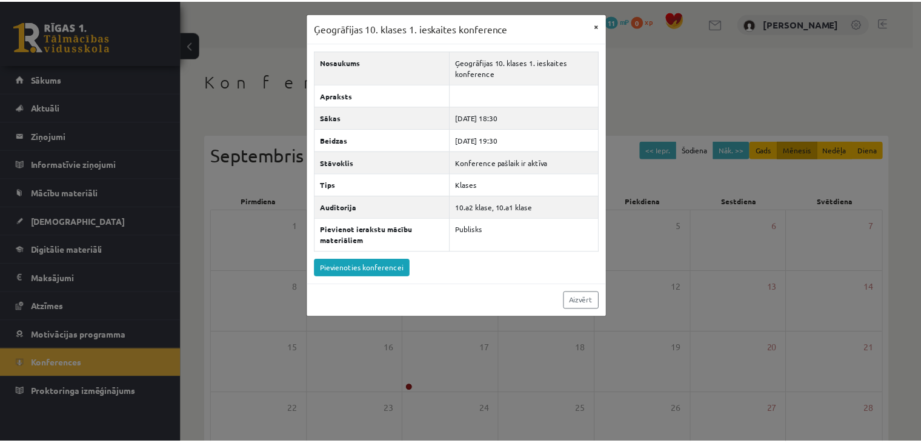
scroll to position [135, 0]
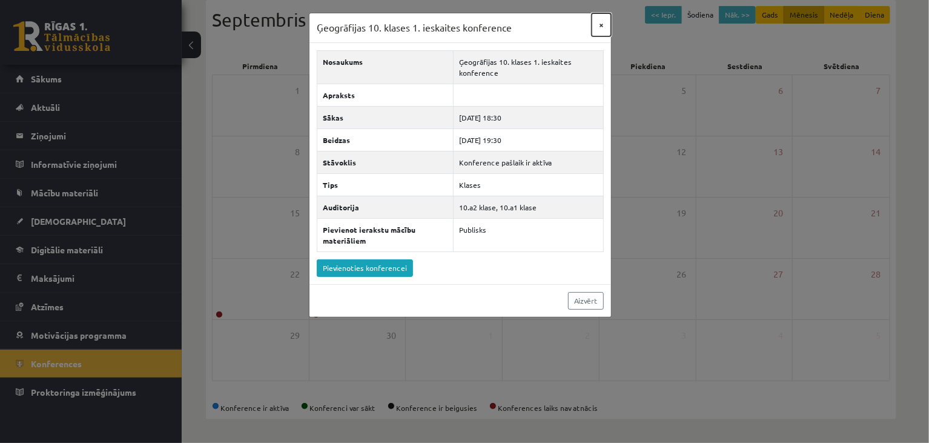
click at [600, 22] on button "×" at bounding box center [601, 24] width 19 height 23
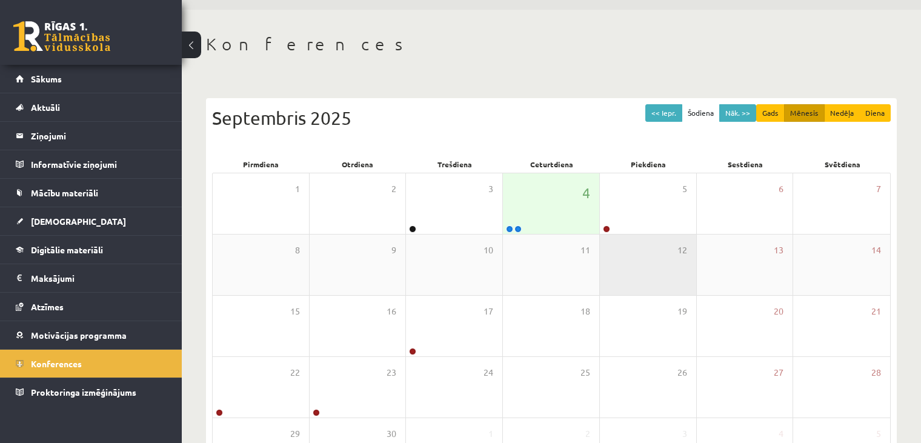
scroll to position [36, 0]
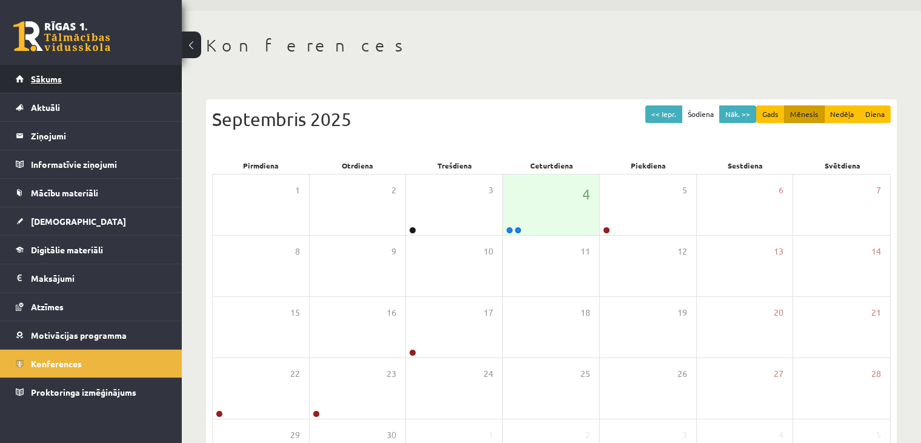
click at [68, 84] on link "Sākums" at bounding box center [91, 79] width 151 height 28
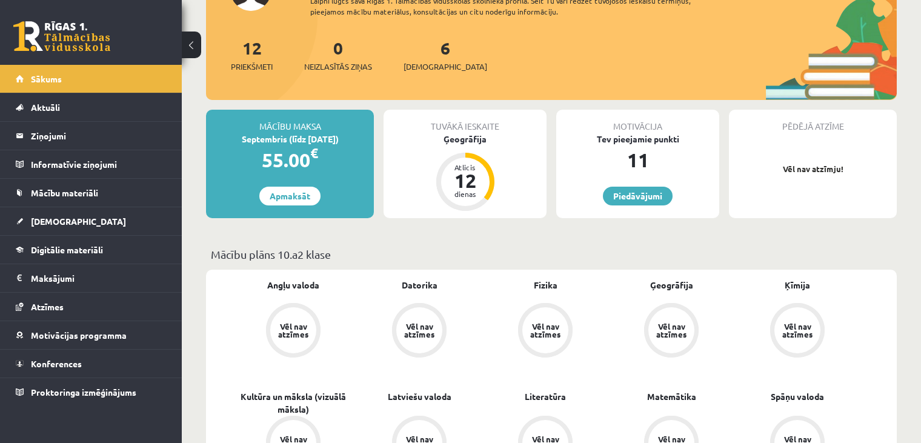
scroll to position [89, 0]
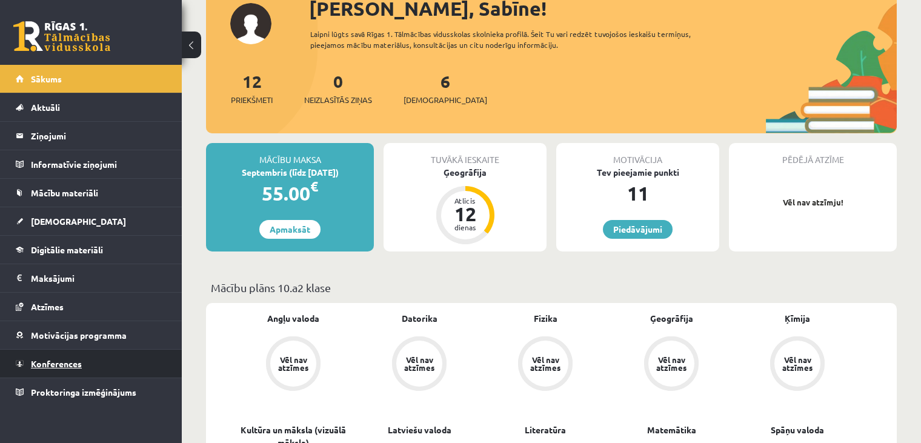
click at [36, 356] on link "Konferences" at bounding box center [91, 363] width 151 height 28
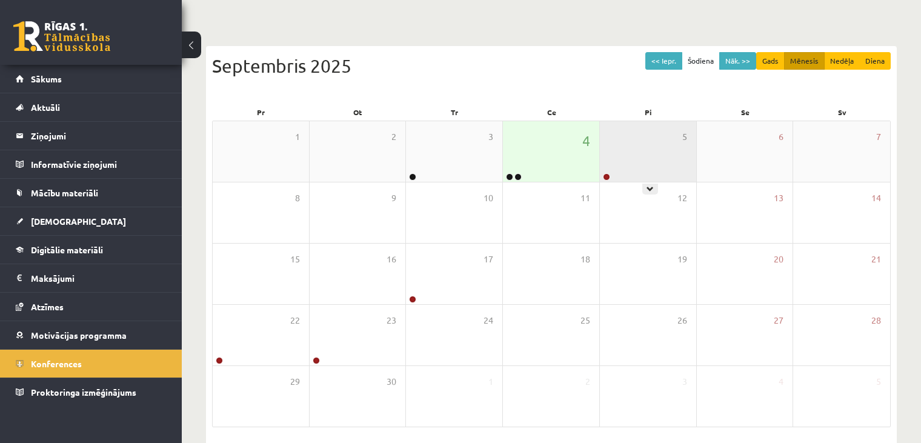
click at [606, 173] on link at bounding box center [606, 176] width 7 height 7
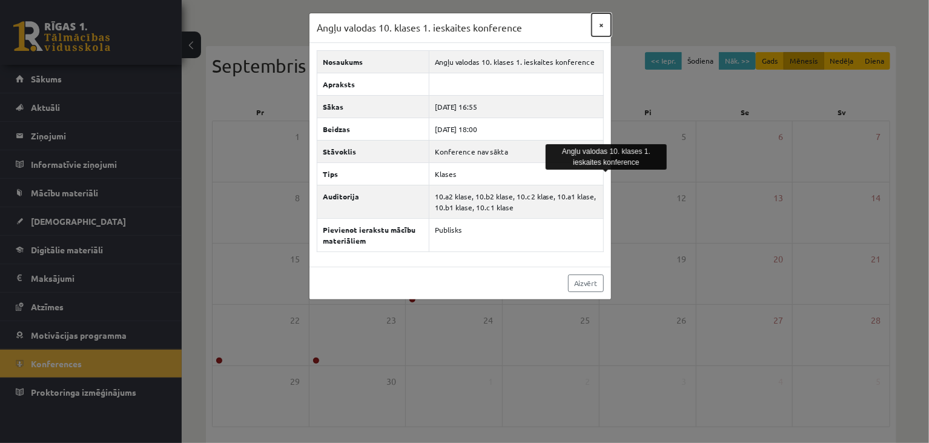
click at [604, 25] on button "×" at bounding box center [601, 24] width 19 height 23
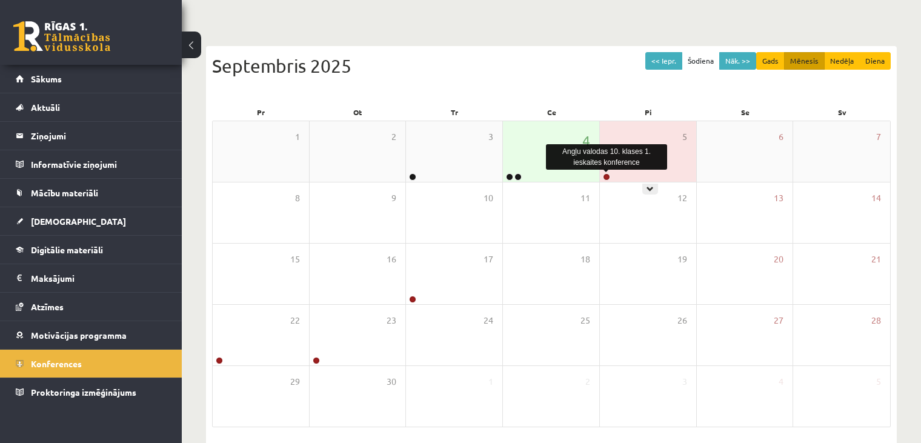
click at [605, 178] on link at bounding box center [606, 176] width 7 height 7
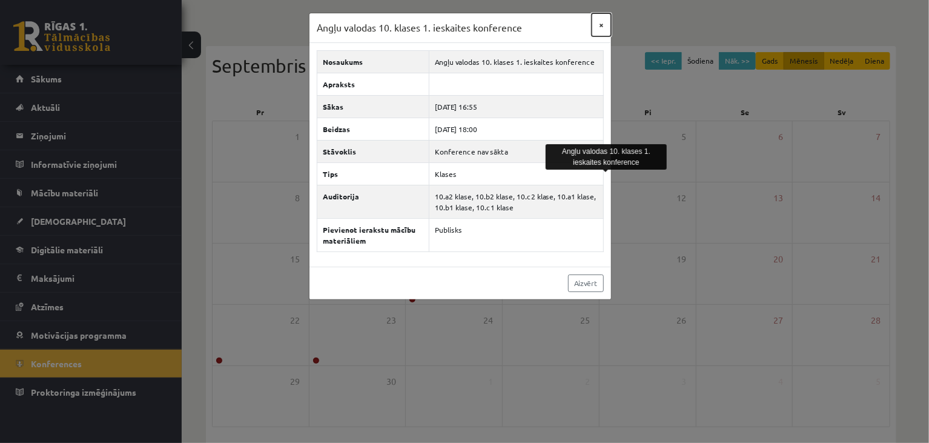
click at [603, 21] on button "×" at bounding box center [601, 24] width 19 height 23
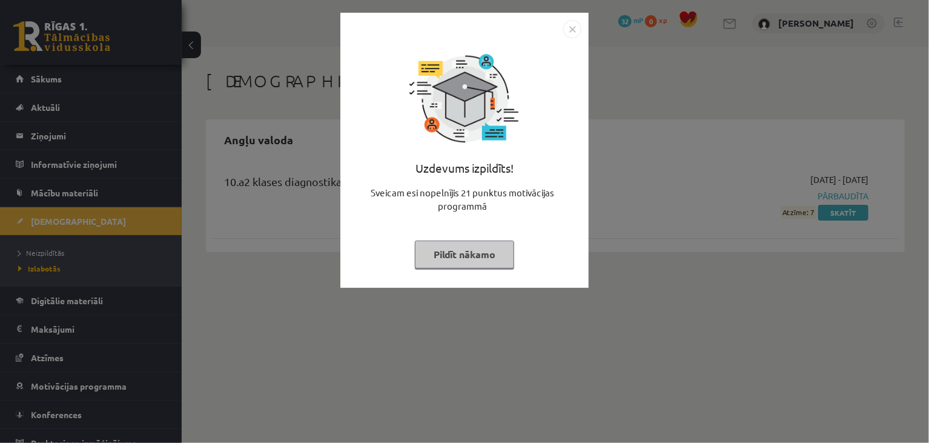
click at [483, 250] on button "Pildīt nākamo" at bounding box center [464, 254] width 99 height 28
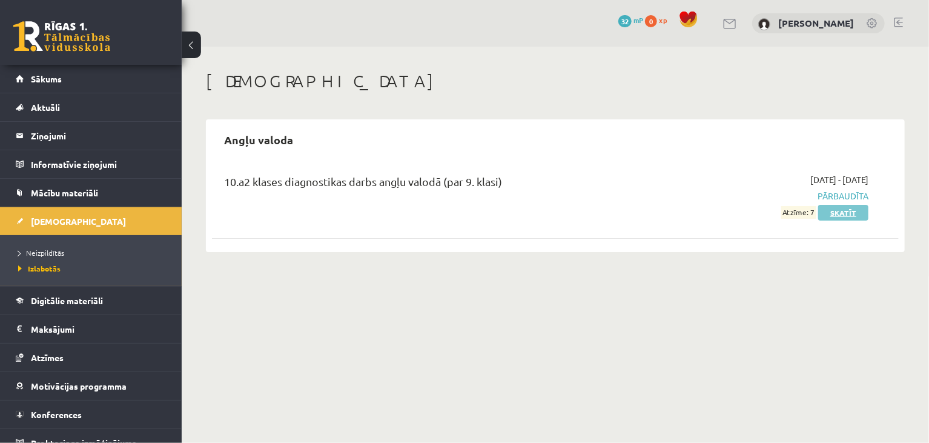
click at [839, 212] on link "Skatīt" at bounding box center [843, 213] width 50 height 16
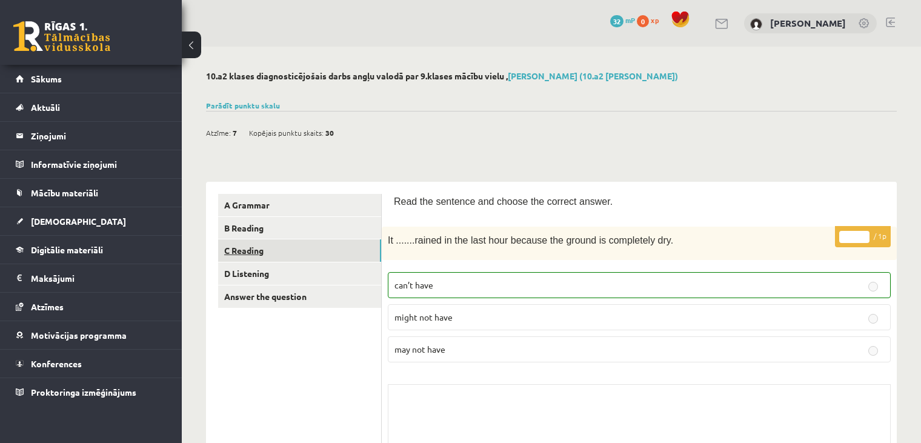
click at [247, 242] on link "C Reading" at bounding box center [299, 250] width 163 height 22
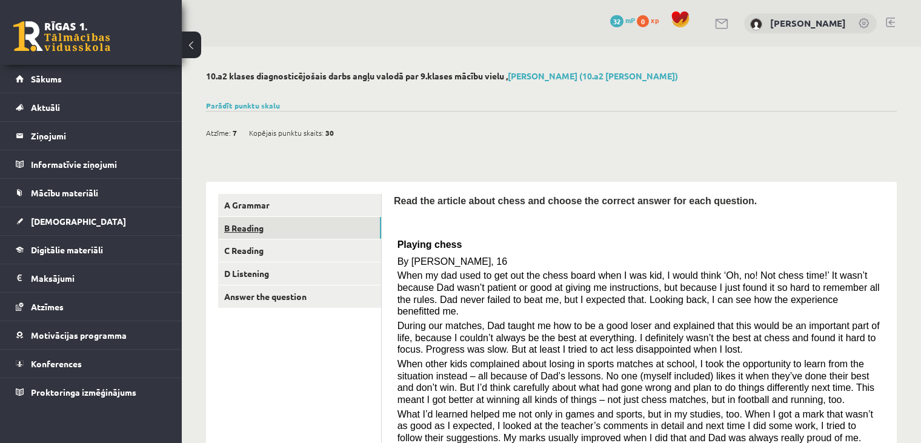
click at [253, 226] on link "B Reading" at bounding box center [299, 228] width 163 height 22
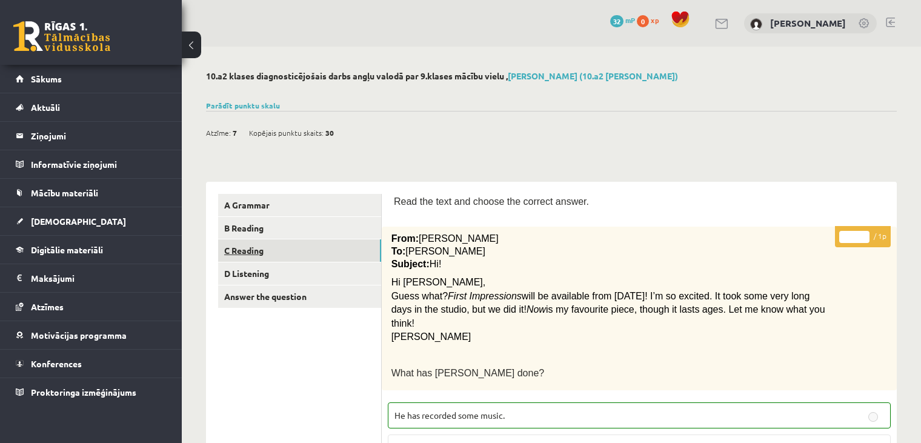
click at [341, 244] on link "C Reading" at bounding box center [299, 250] width 163 height 22
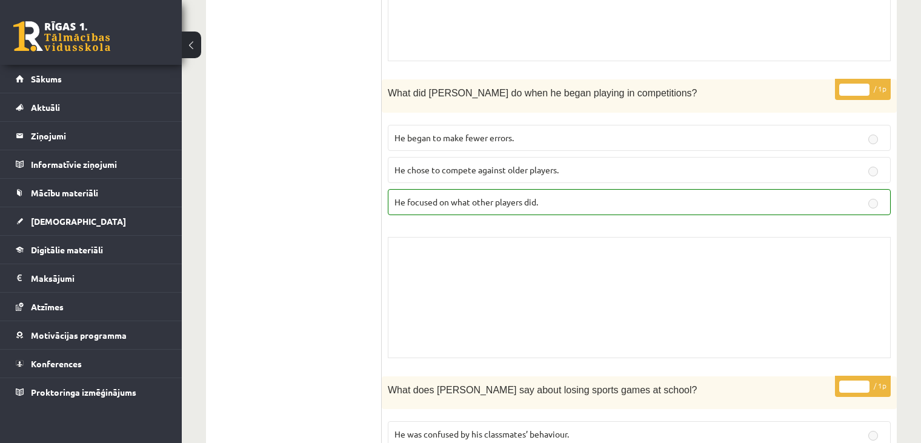
scroll to position [1019, 0]
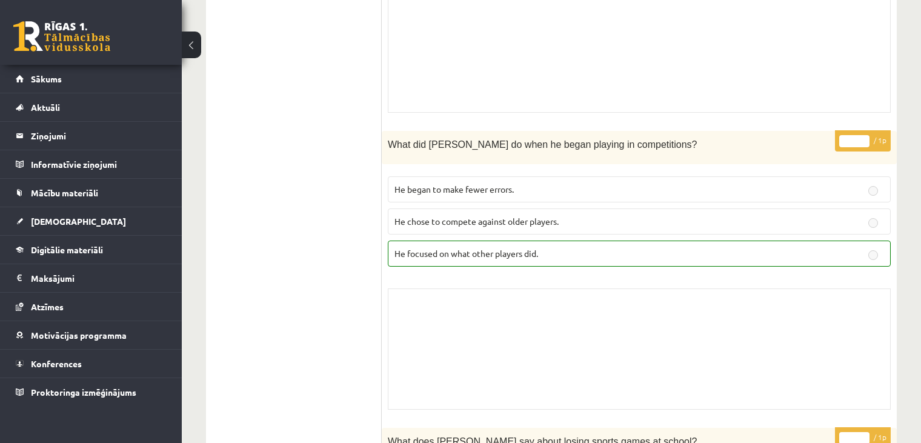
click at [557, 308] on div "Skolotāja pielikums" at bounding box center [639, 348] width 503 height 121
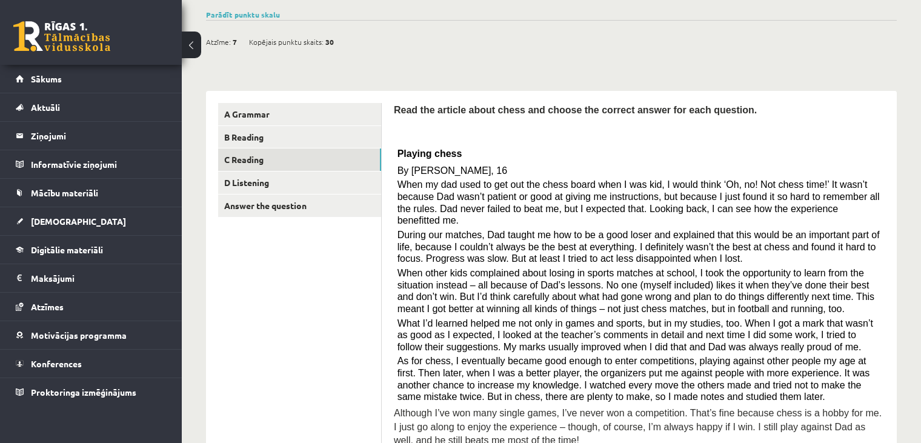
scroll to position [0, 0]
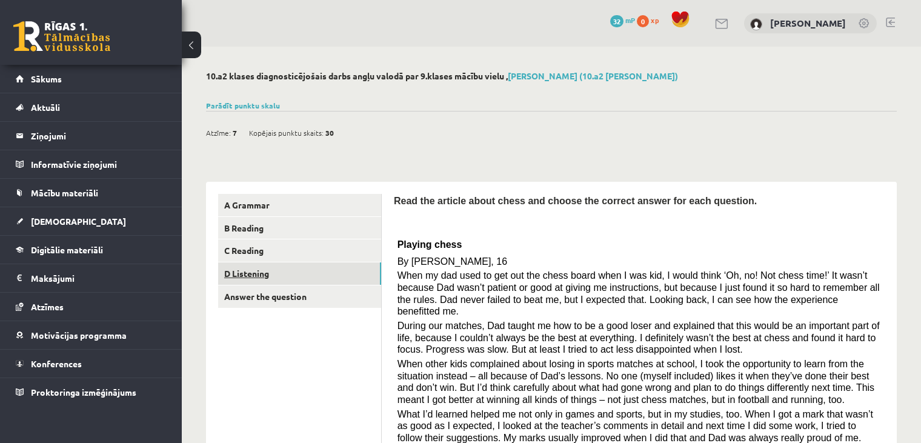
click at [245, 271] on link "D Listening" at bounding box center [299, 273] width 163 height 22
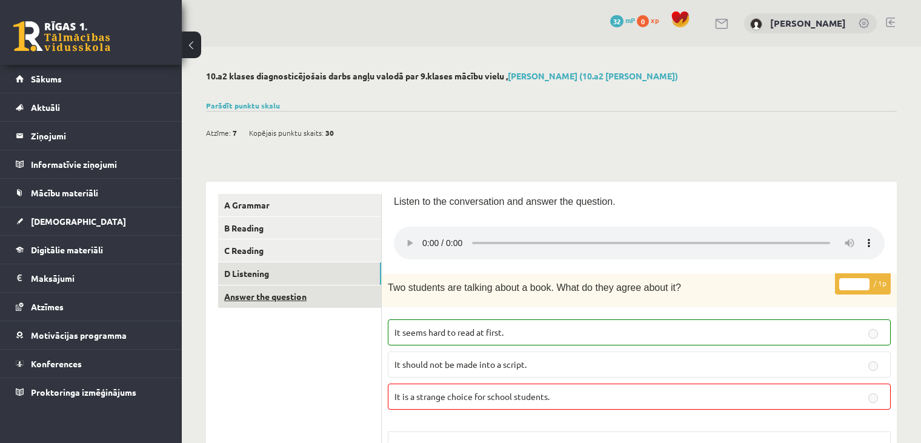
click at [336, 297] on link "Answer the question" at bounding box center [299, 296] width 163 height 22
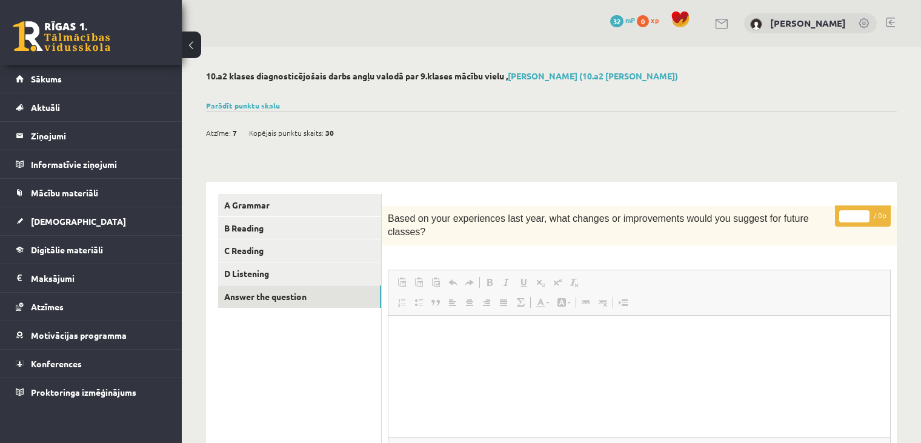
click at [271, 159] on div "10.a2 klases diagnosticējošais darbs angļu valodā par 9.klases mācību vielu , S…" at bounding box center [551, 372] width 739 height 651
click at [234, 103] on link "Parādīt punktu skalu" at bounding box center [243, 106] width 74 height 10
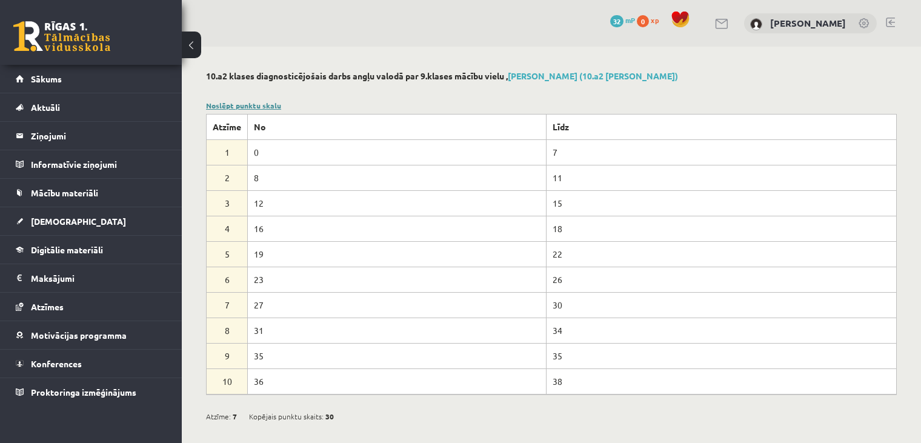
click at [235, 104] on link "Noslēpt punktu skalu" at bounding box center [243, 106] width 75 height 10
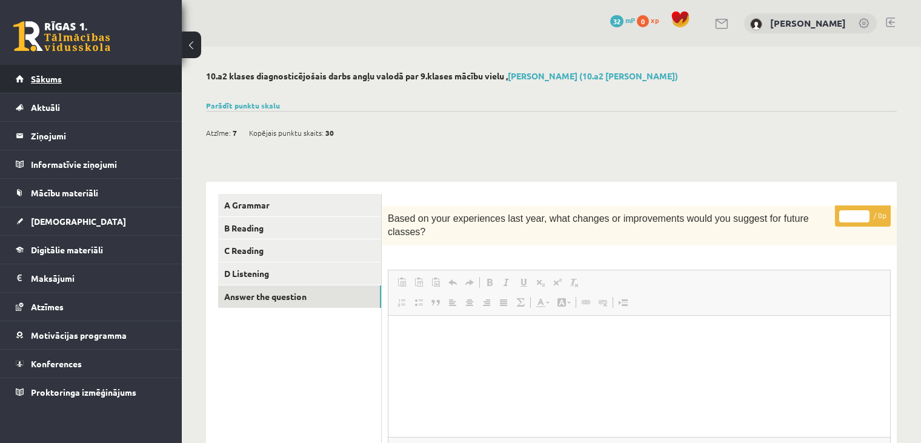
click at [57, 86] on link "Sākums" at bounding box center [91, 79] width 151 height 28
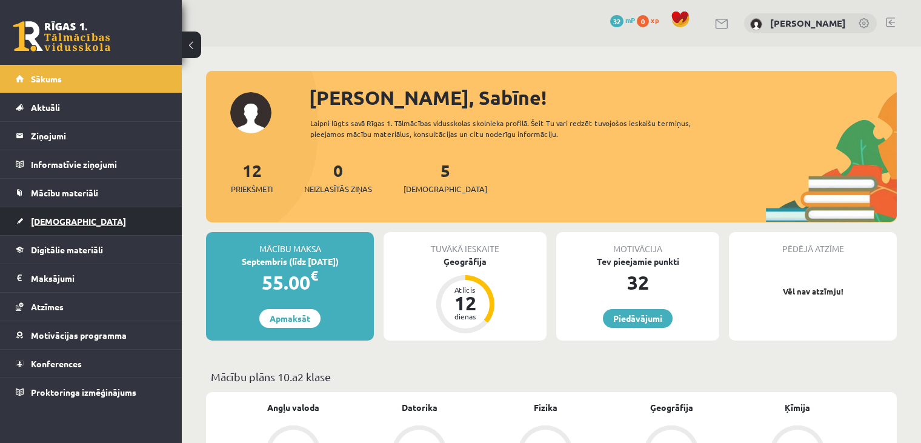
click at [52, 223] on span "[DEMOGRAPHIC_DATA]" at bounding box center [78, 221] width 95 height 11
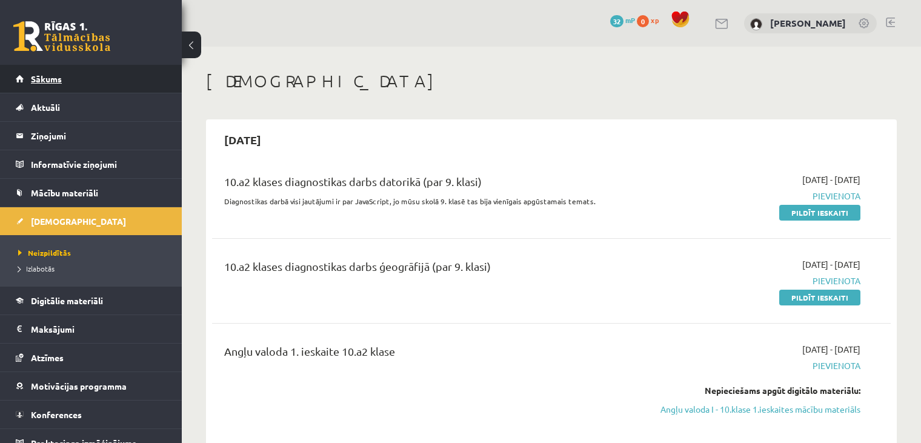
click at [36, 75] on span "Sākums" at bounding box center [46, 78] width 31 height 11
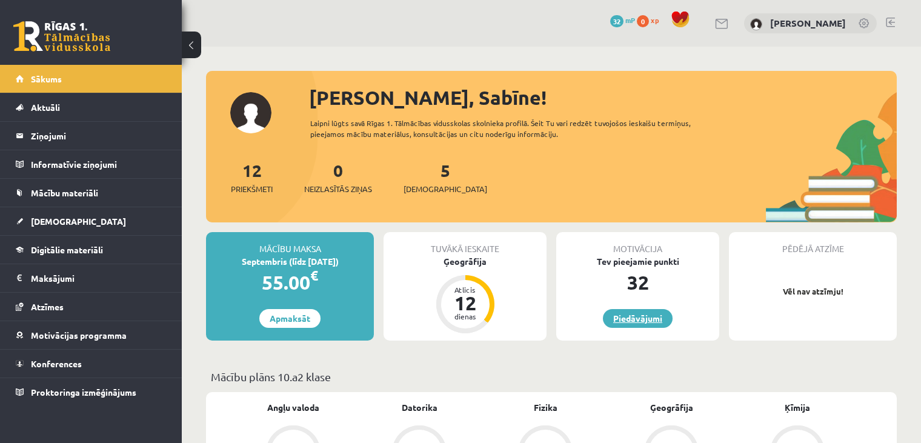
click at [631, 316] on link "Piedāvājumi" at bounding box center [638, 318] width 70 height 19
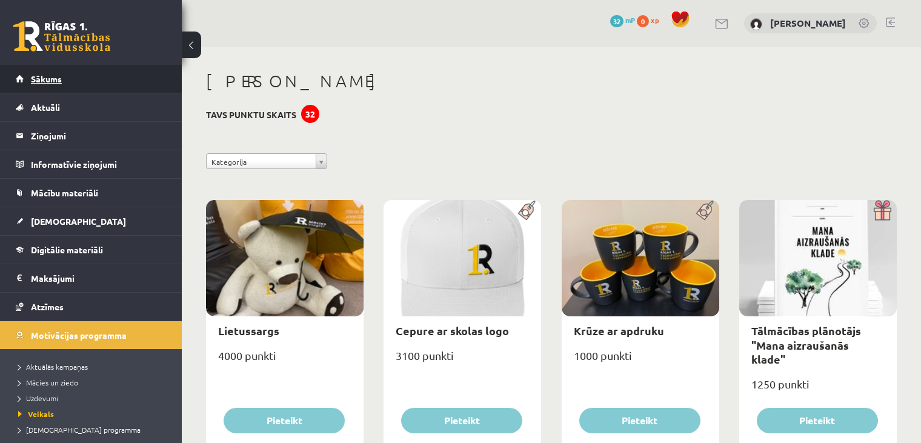
click at [118, 83] on link "Sākums" at bounding box center [91, 79] width 151 height 28
